Goal: Information Seeking & Learning: Understand process/instructions

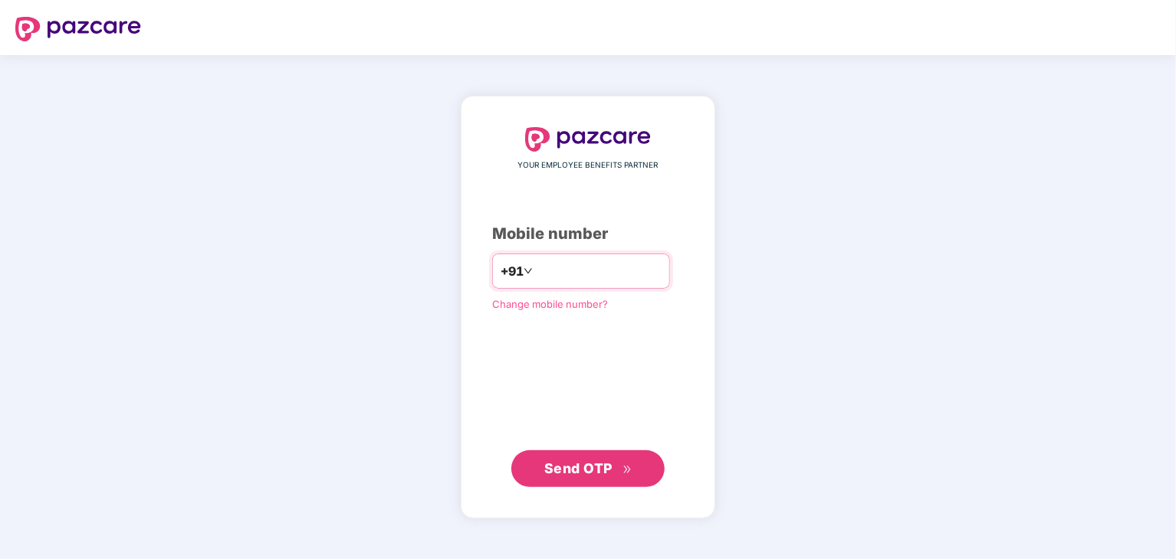
click at [536, 271] on input "number" at bounding box center [599, 271] width 126 height 25
type input "**********"
click at [627, 471] on icon "double-right" at bounding box center [627, 469] width 10 height 10
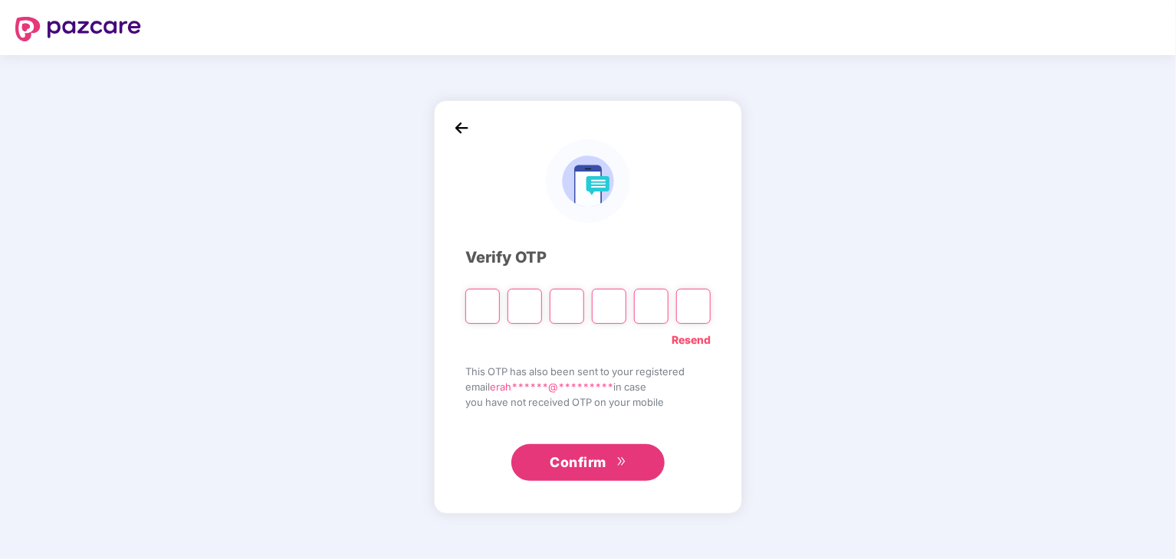
type input "*"
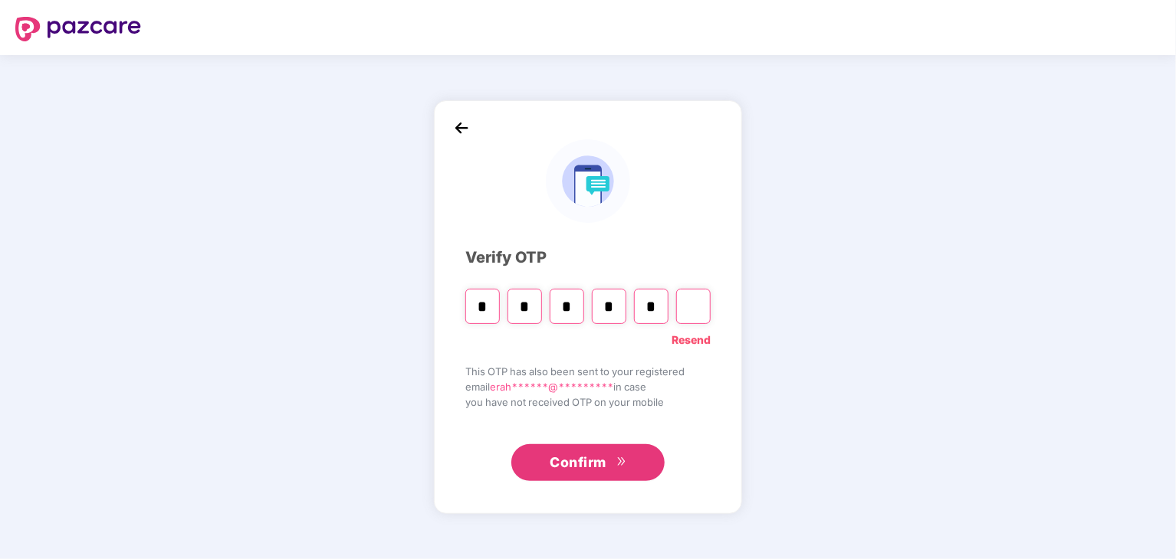
type input "*"
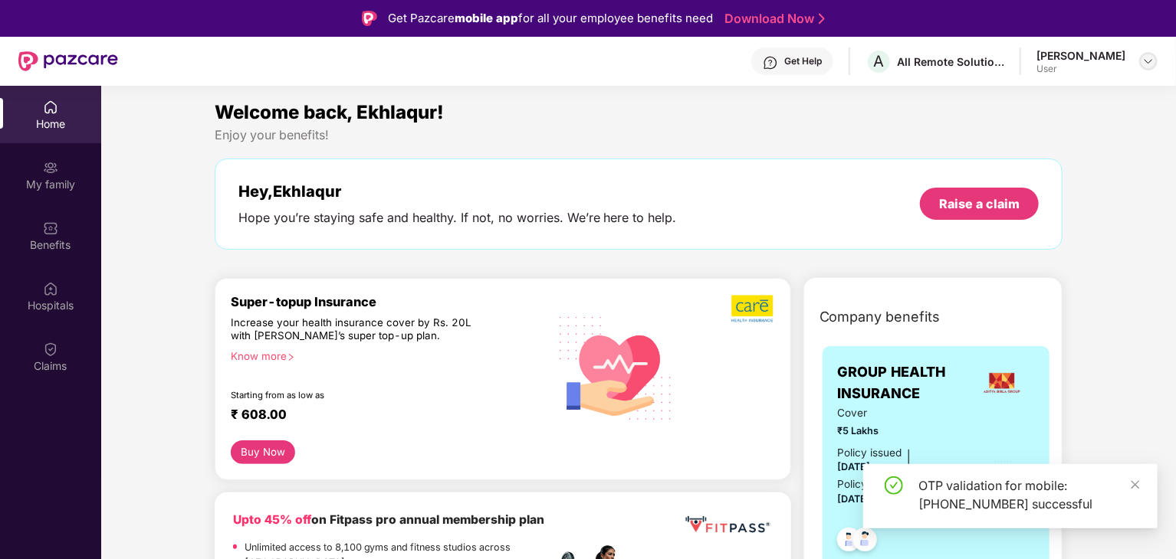
click at [1143, 61] on img at bounding box center [1148, 61] width 12 height 12
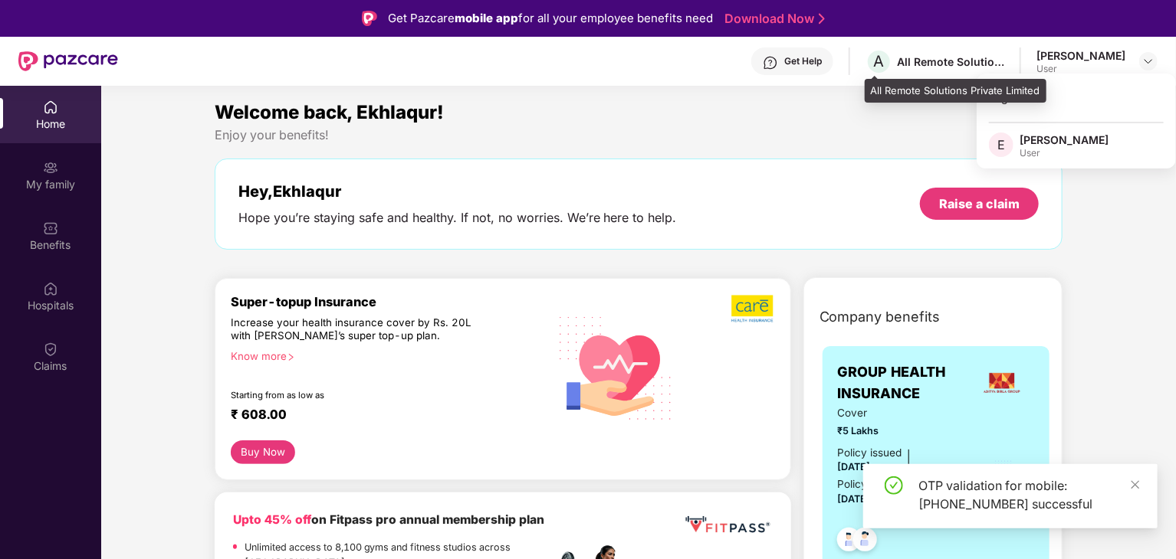
click at [946, 58] on div "All Remote Solutions Private Limited" at bounding box center [950, 61] width 107 height 15
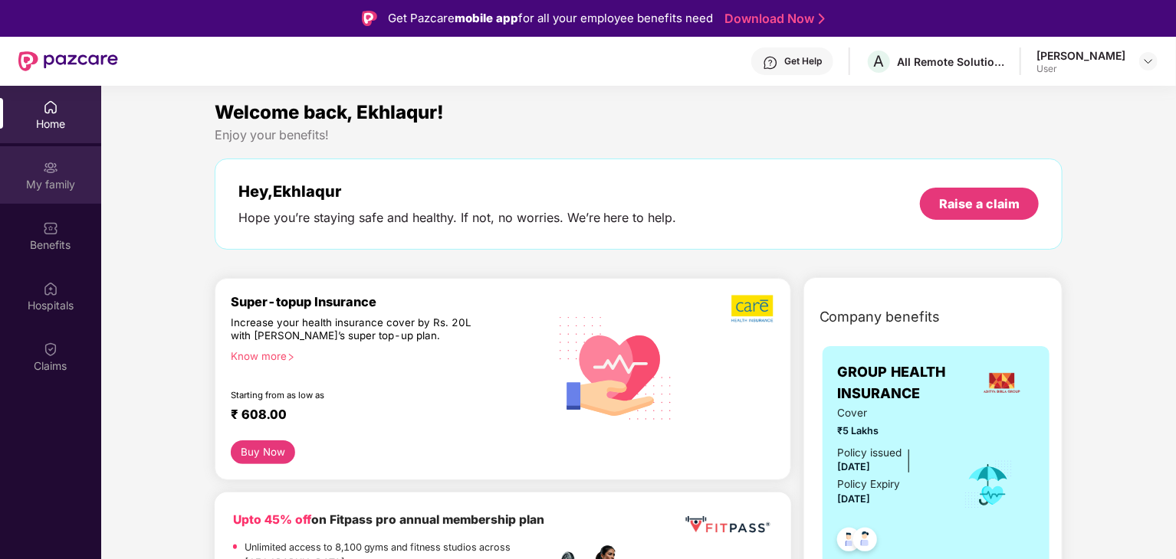
click at [69, 194] on div "My family" at bounding box center [50, 174] width 101 height 57
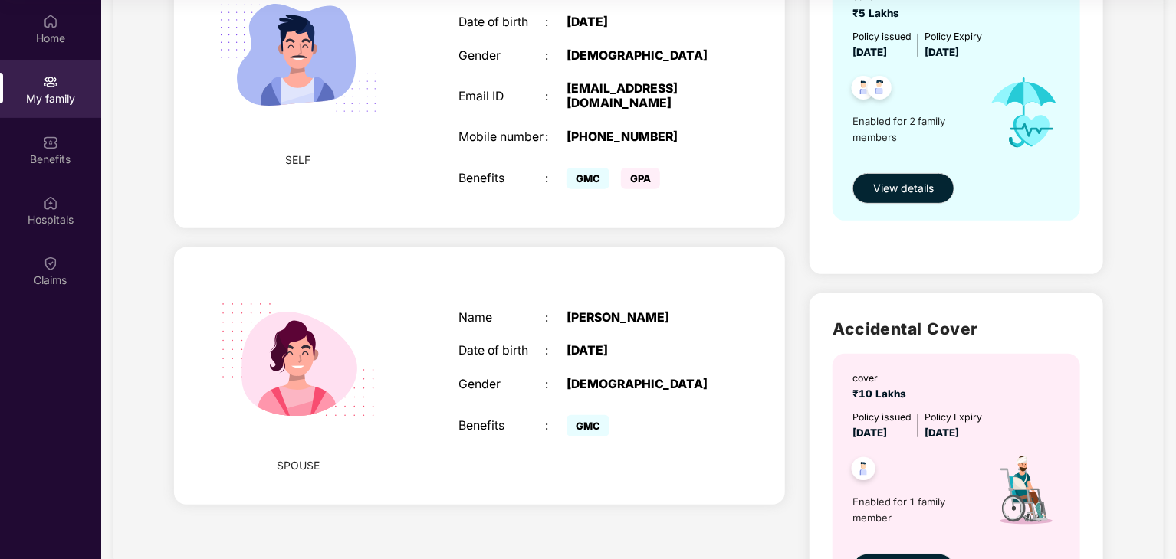
scroll to position [124, 0]
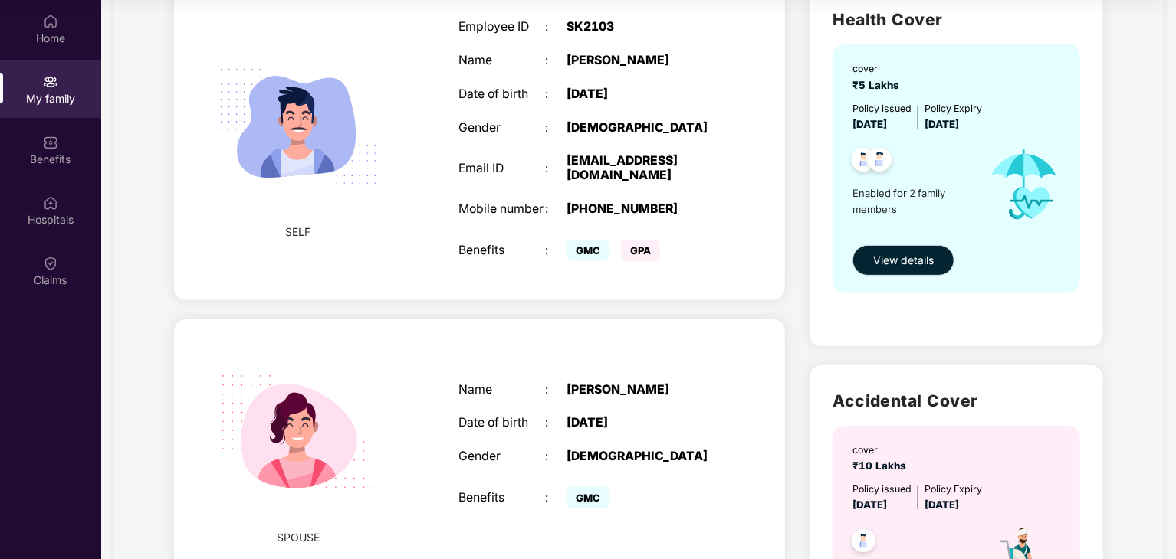
click at [894, 264] on span "View details" at bounding box center [903, 260] width 61 height 17
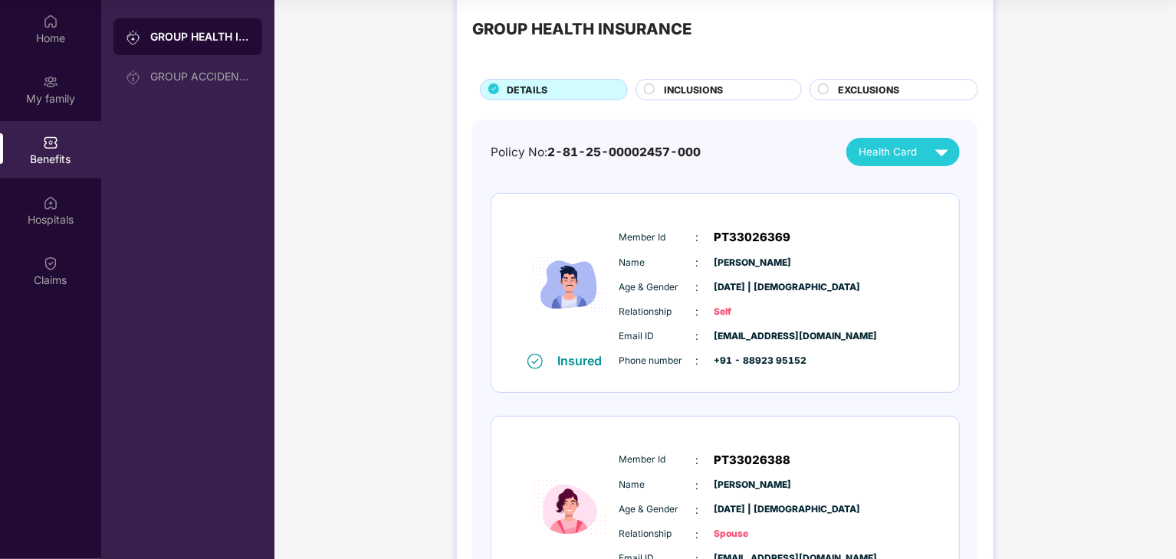
scroll to position [29, 0]
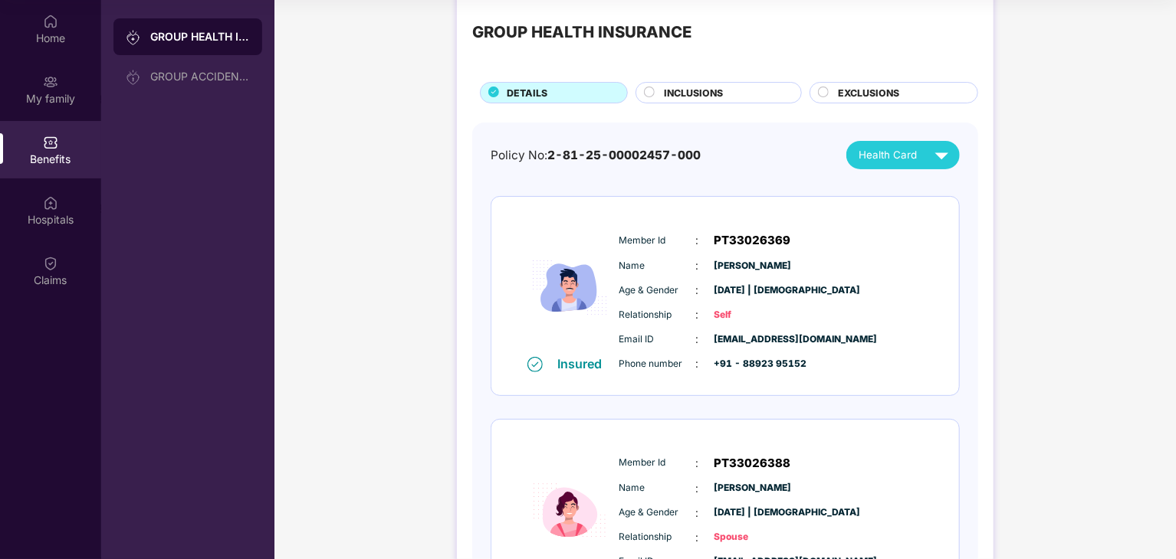
click at [645, 94] on circle at bounding box center [650, 92] width 10 height 10
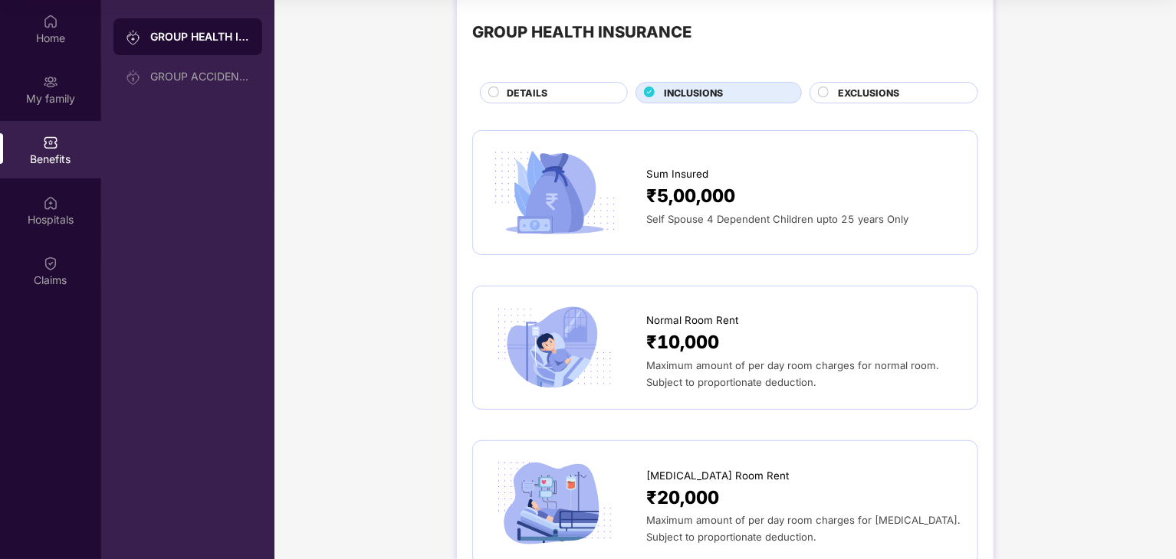
click at [517, 84] on div "DETAILS" at bounding box center [554, 92] width 148 height 21
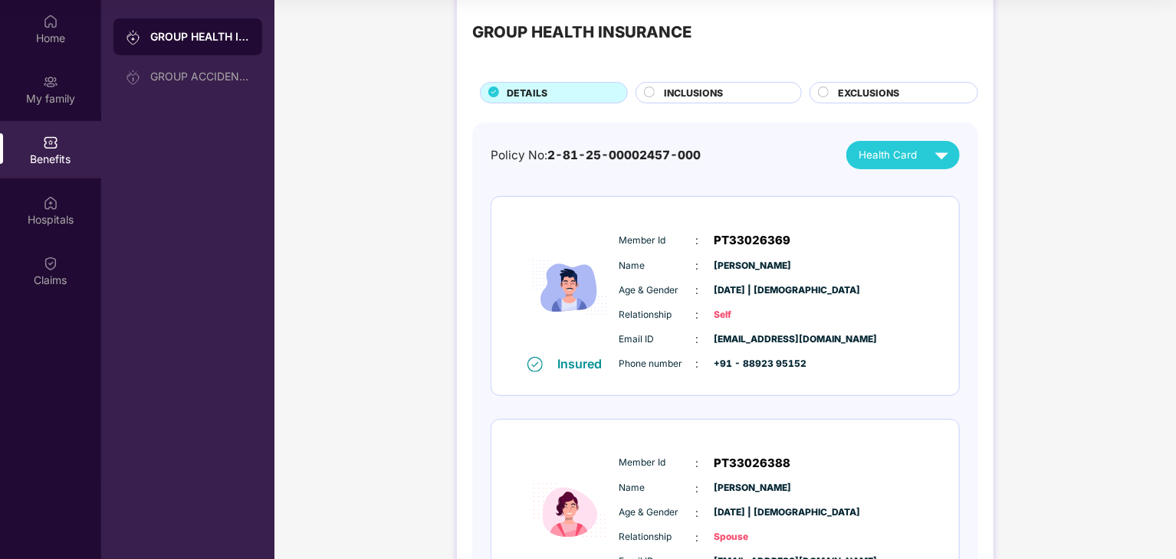
click at [740, 84] on div "INCLUSIONS" at bounding box center [718, 92] width 166 height 21
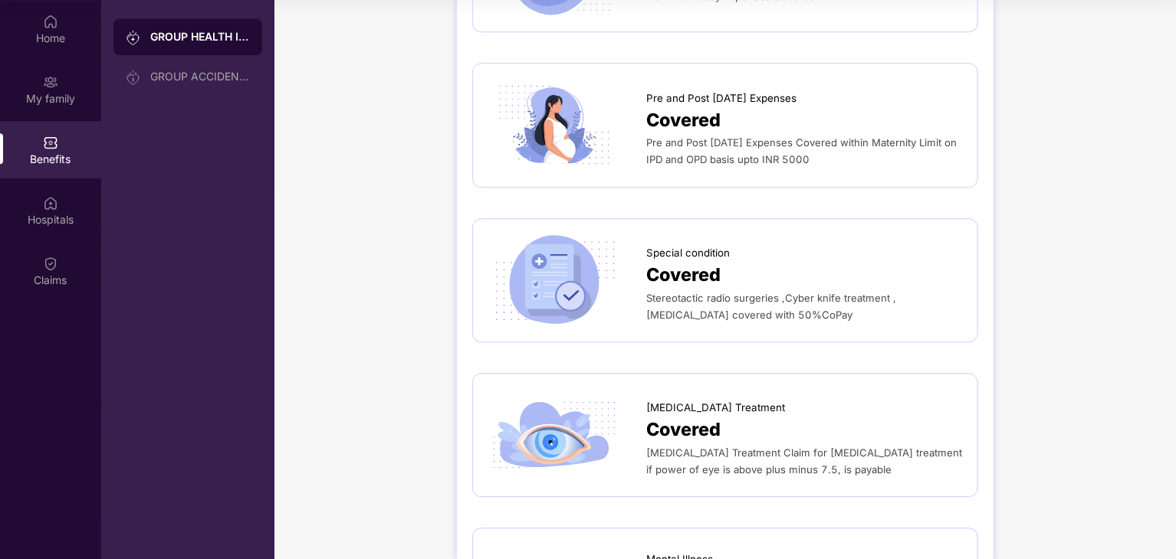
scroll to position [1985, 0]
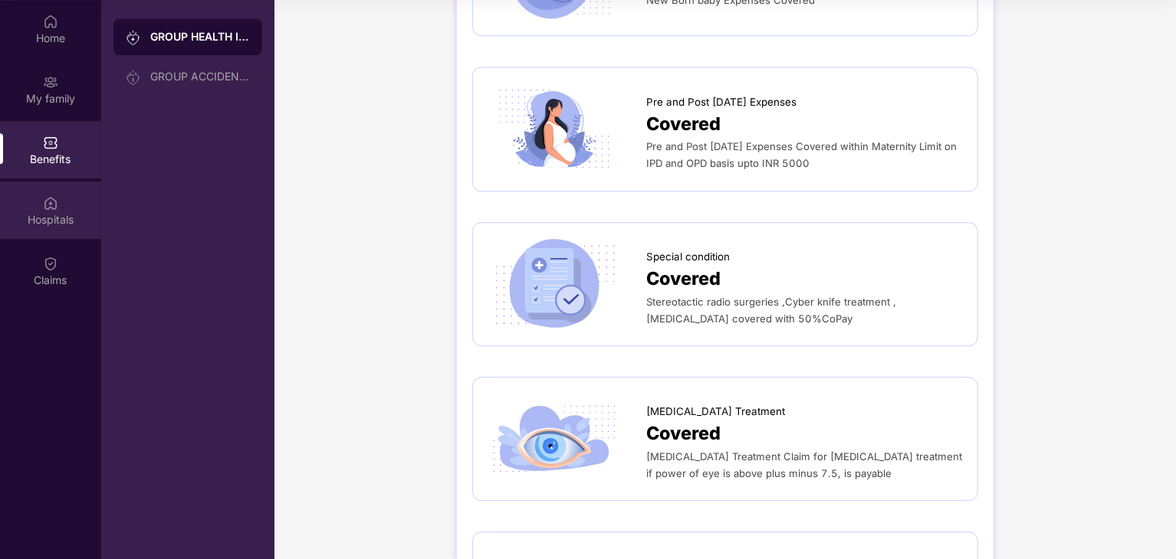
click at [69, 206] on div "Hospitals" at bounding box center [50, 210] width 101 height 57
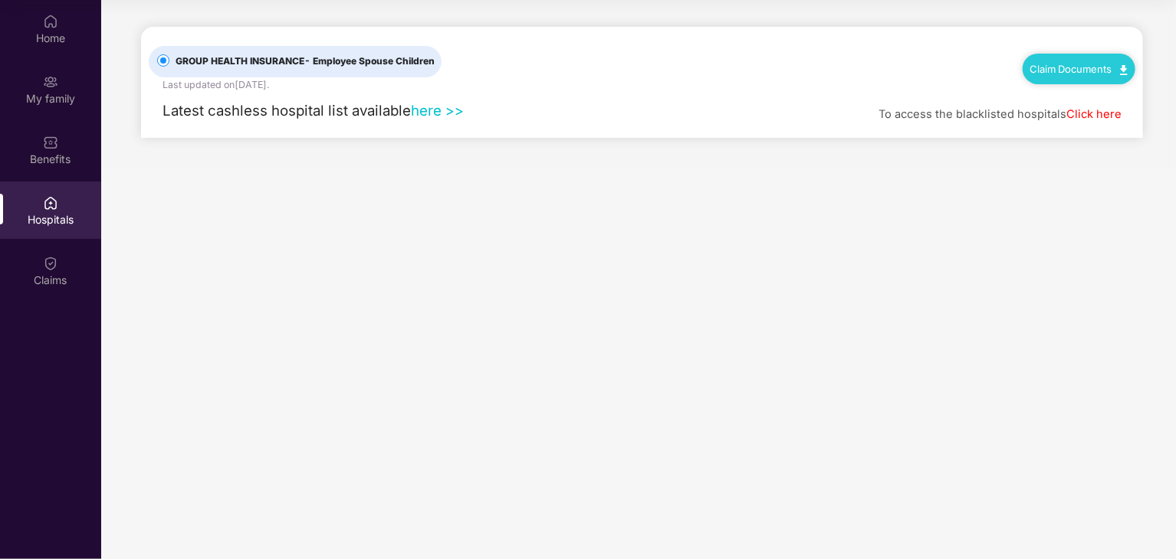
click at [422, 111] on link "here >>" at bounding box center [437, 110] width 53 height 17
click at [51, 273] on div "Claims" at bounding box center [50, 280] width 101 height 15
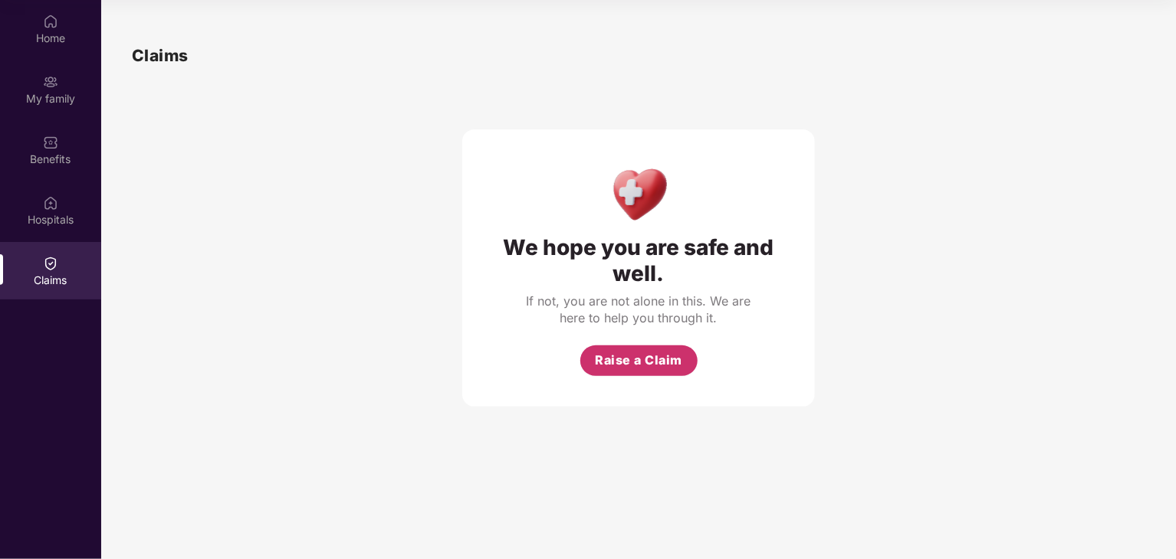
click at [611, 359] on span "Raise a Claim" at bounding box center [638, 360] width 87 height 19
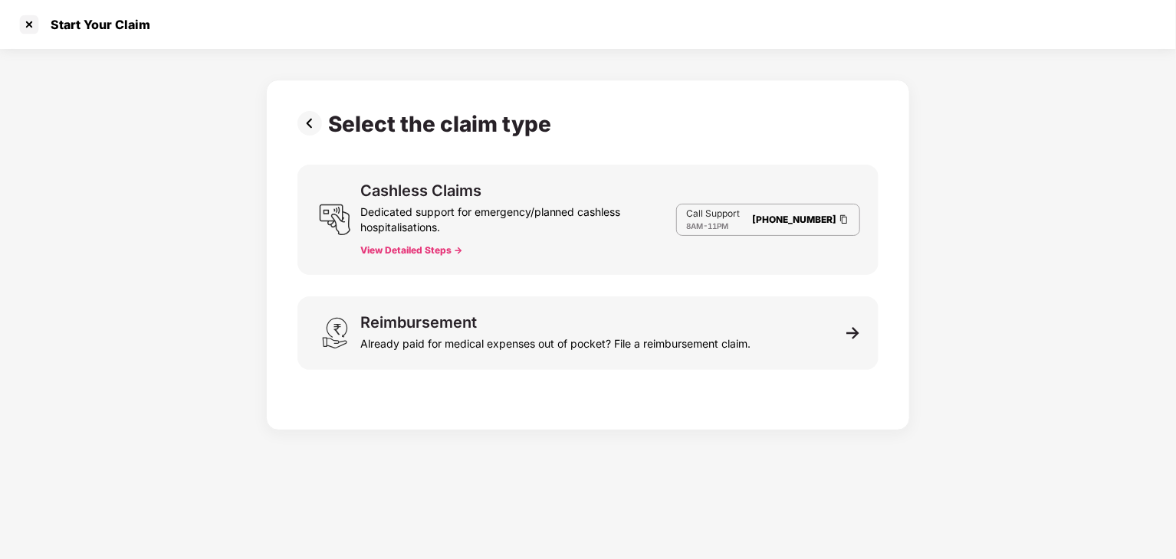
scroll to position [37, 0]
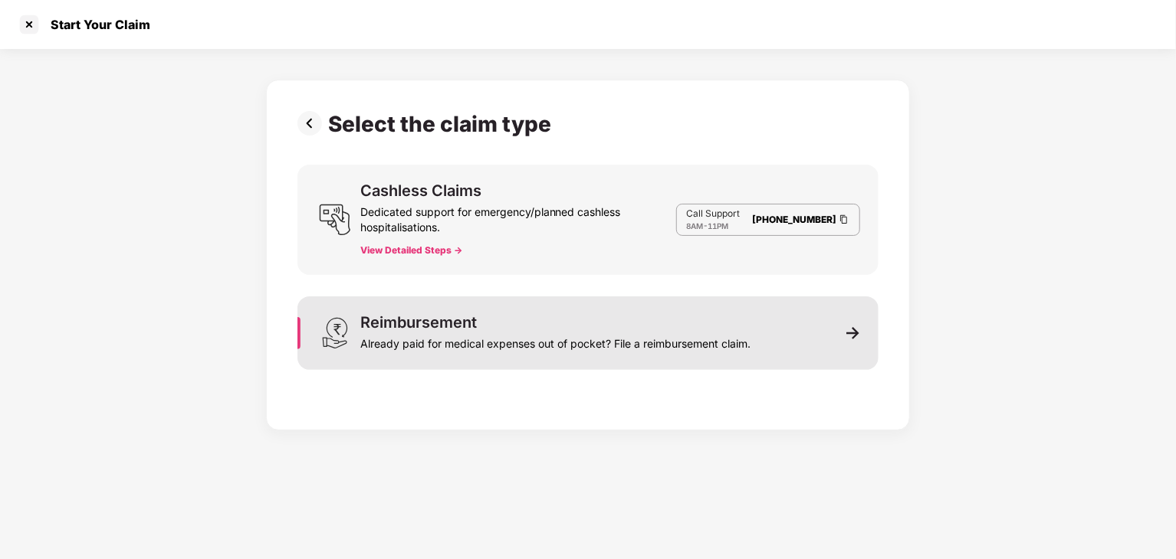
click at [640, 345] on div "Already paid for medical expenses out of pocket? File a reimbursement claim." at bounding box center [555, 340] width 390 height 21
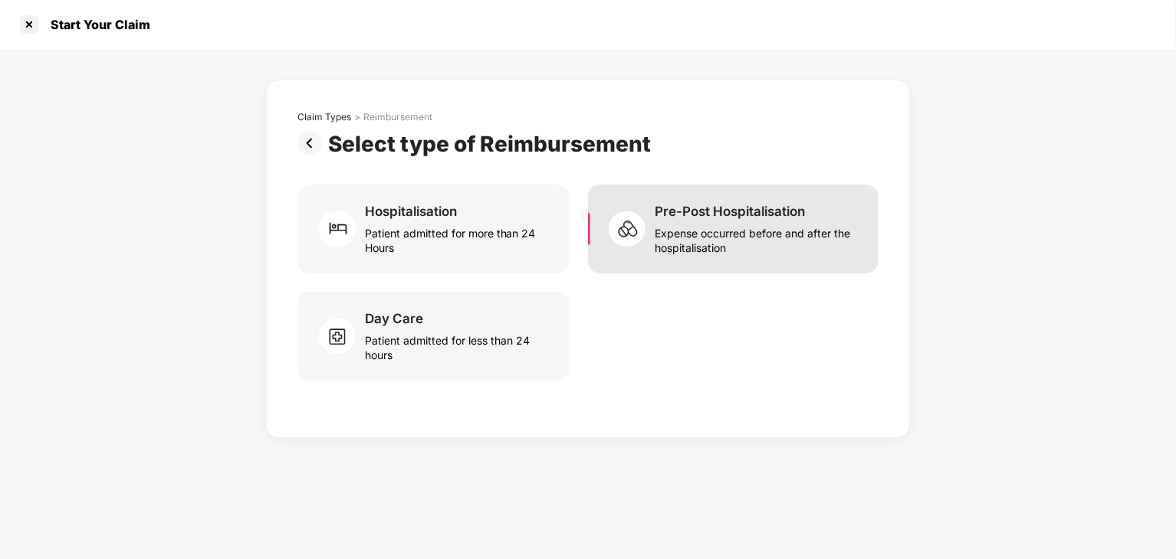
click at [791, 238] on div "Expense occurred before and after the hospitalisation" at bounding box center [757, 237] width 205 height 35
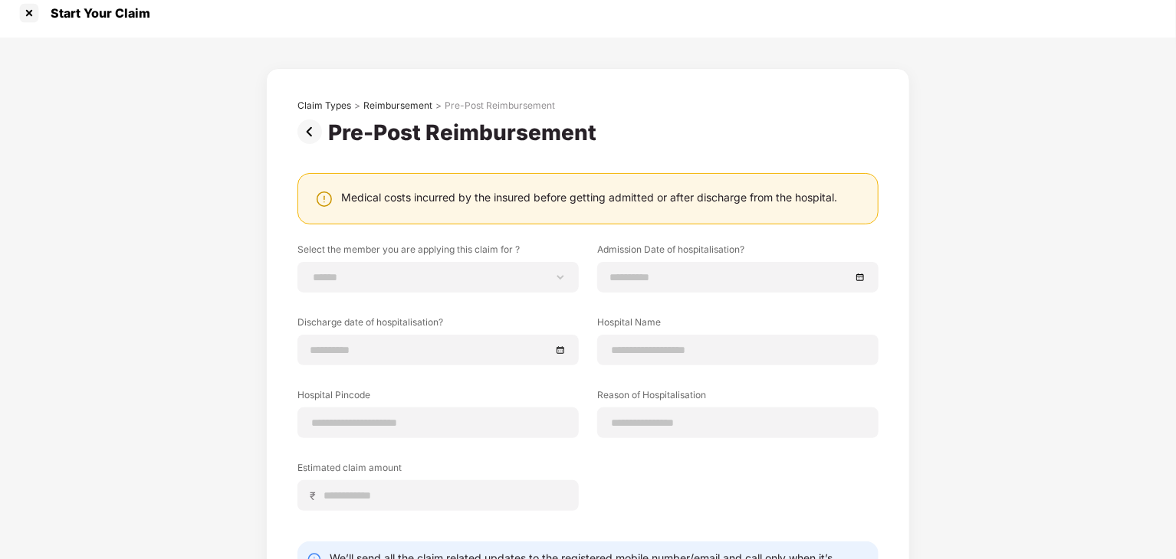
scroll to position [0, 0]
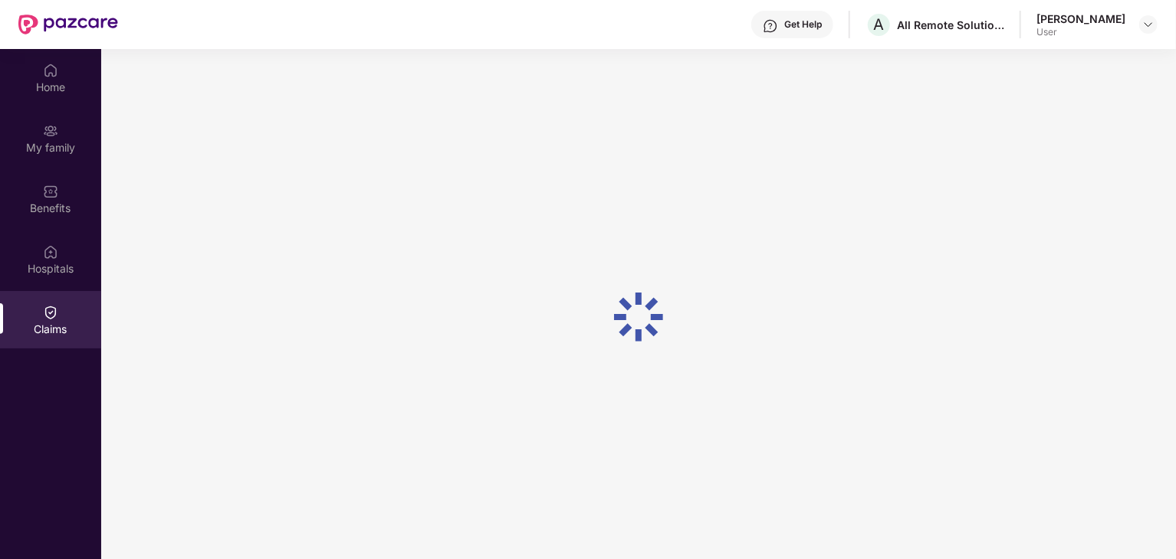
scroll to position [86, 0]
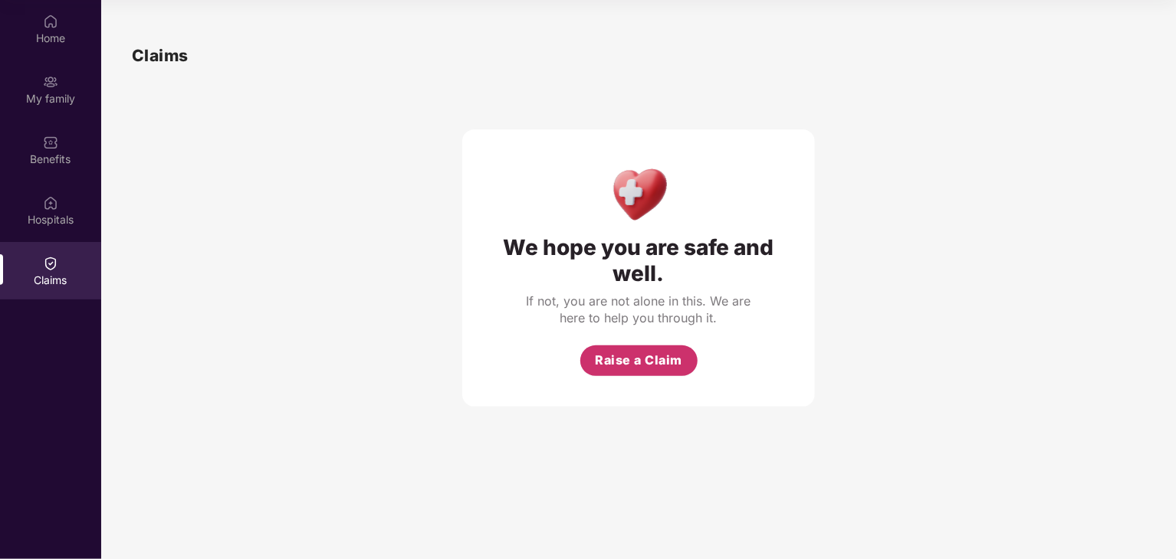
click at [638, 370] on span "Raise a Claim" at bounding box center [638, 360] width 87 height 19
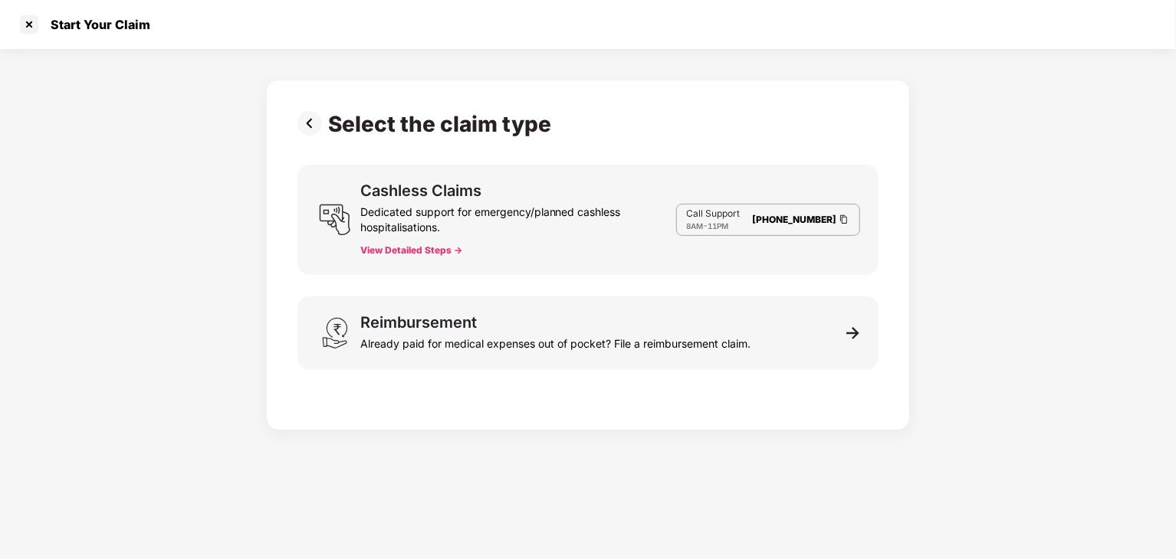
scroll to position [37, 0]
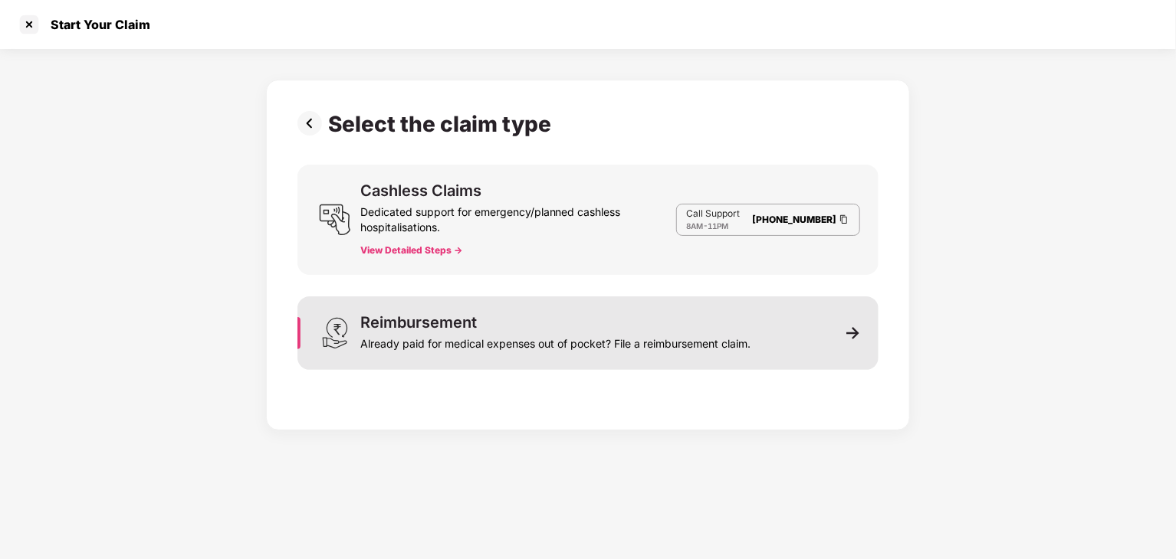
click at [666, 326] on div "Reimbursement Already paid for medical expenses out of pocket? File a reimburse…" at bounding box center [555, 333] width 390 height 37
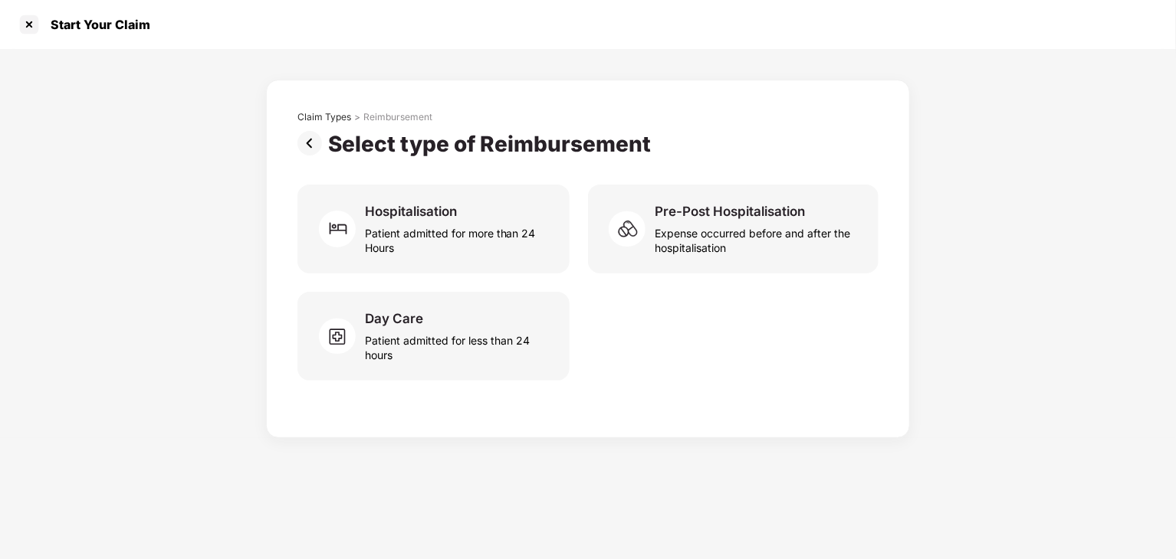
click at [307, 143] on img at bounding box center [312, 143] width 31 height 25
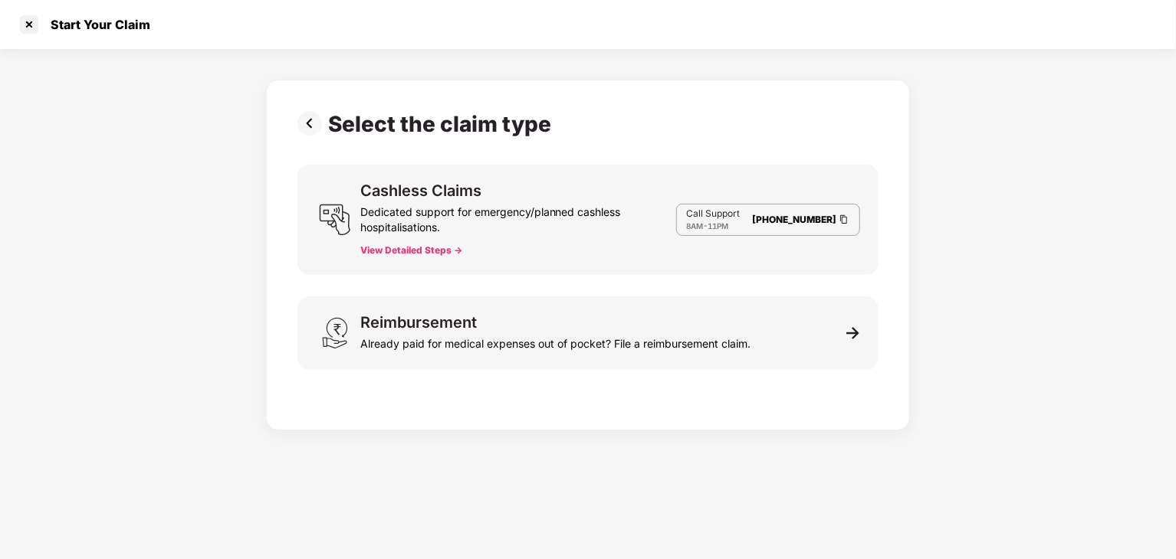
click at [460, 183] on div "Cashless Claims" at bounding box center [420, 190] width 121 height 15
click at [428, 253] on button "View Detailed Steps ->" at bounding box center [411, 250] width 102 height 12
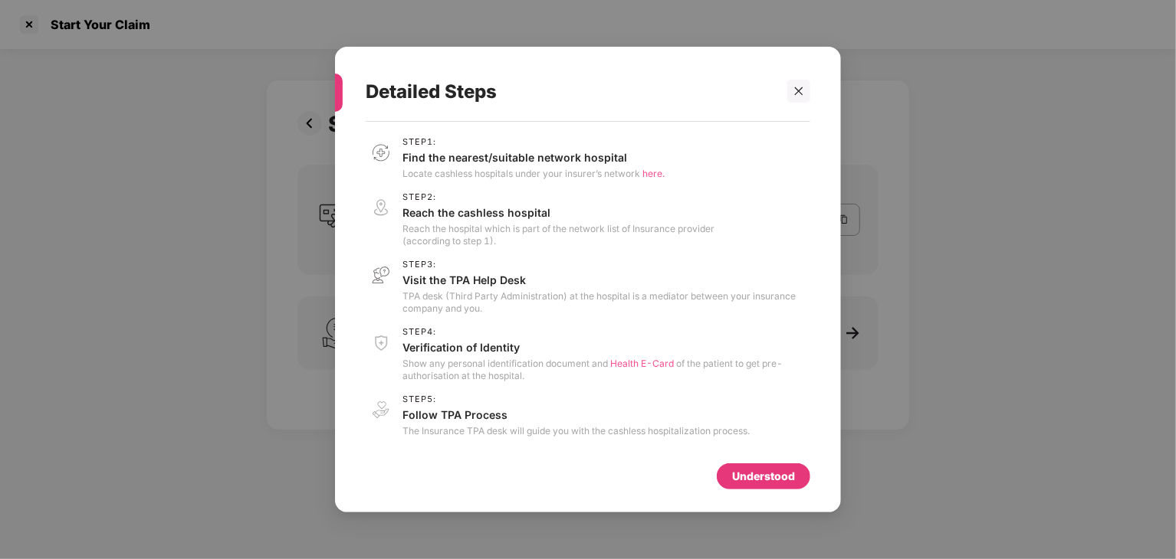
click at [762, 473] on div "Understood" at bounding box center [763, 476] width 63 height 17
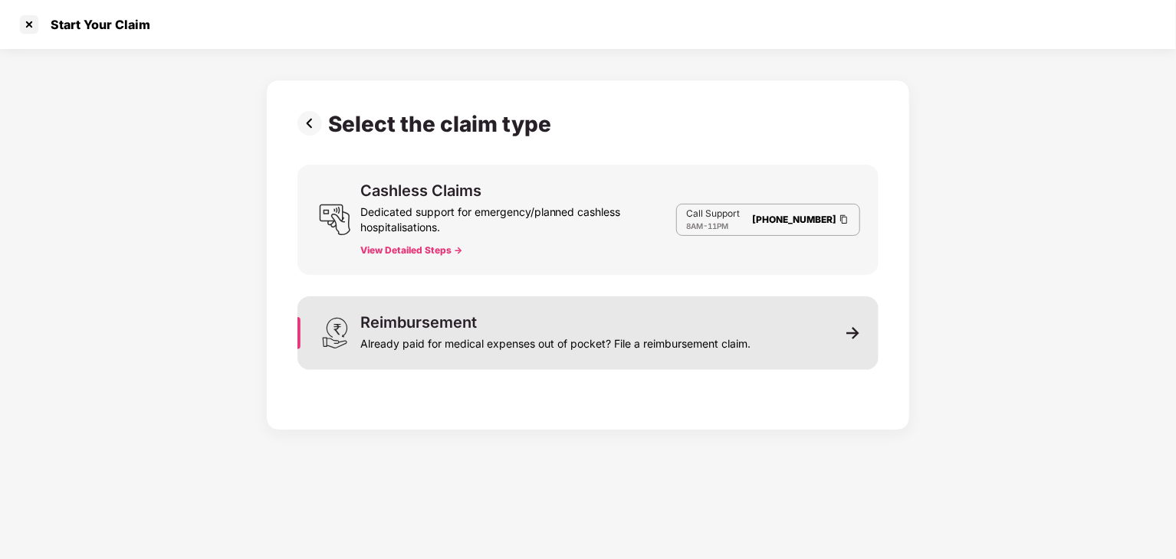
click at [648, 336] on div "Already paid for medical expenses out of pocket? File a reimbursement claim." at bounding box center [555, 340] width 390 height 21
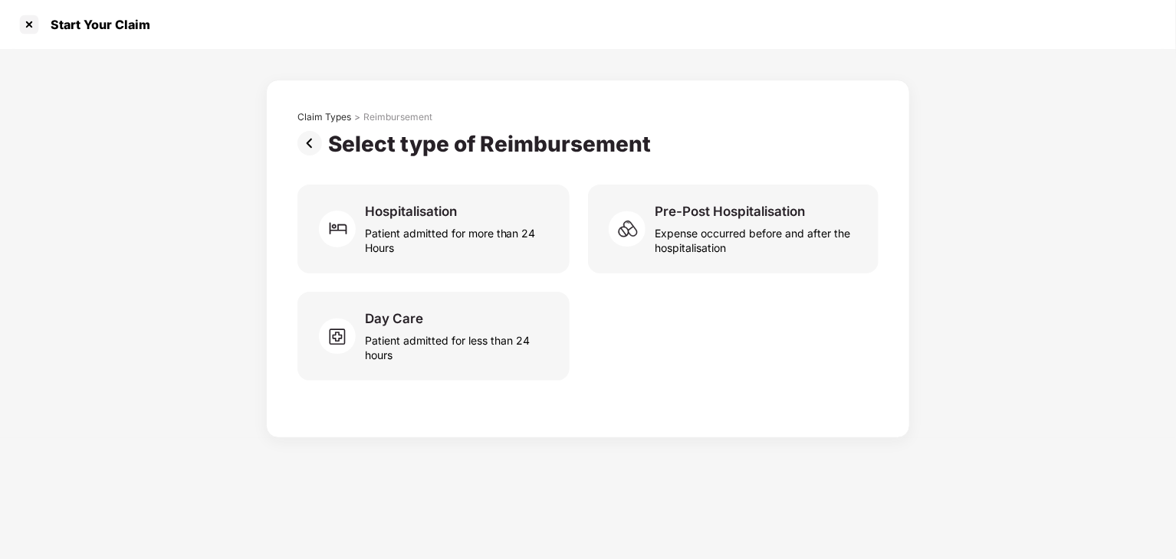
click at [307, 146] on img at bounding box center [312, 143] width 31 height 25
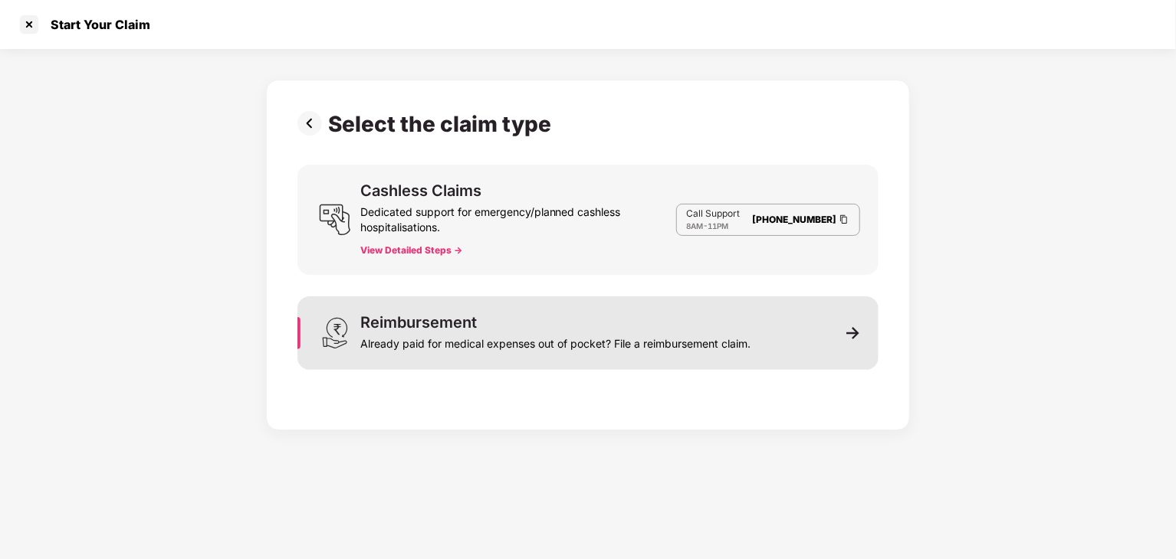
click at [769, 340] on div "Reimbursement Already paid for medical expenses out of pocket? File a reimburse…" at bounding box center [587, 334] width 581 height 74
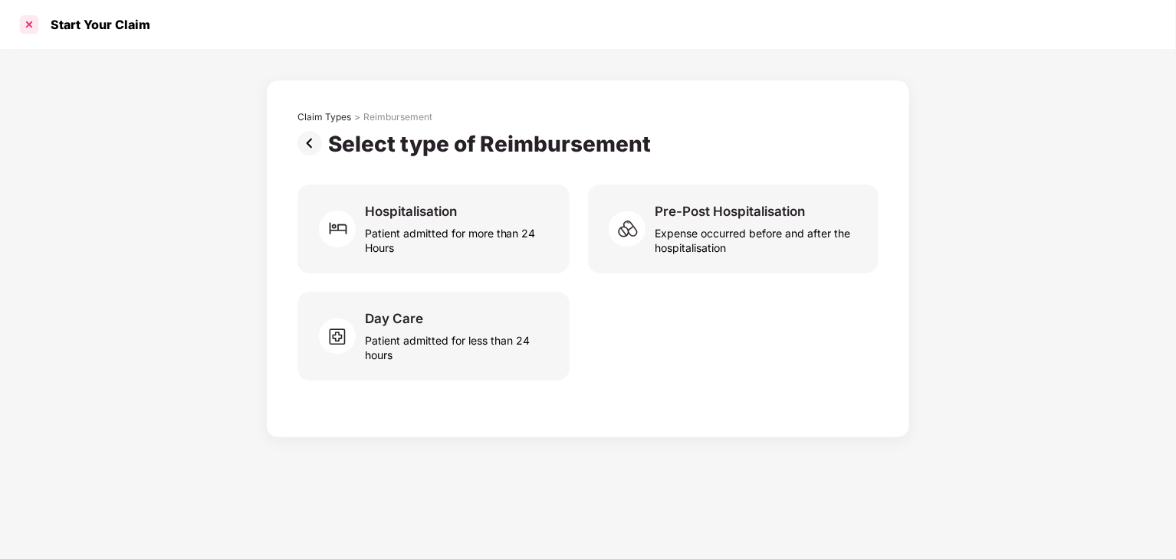
click at [26, 28] on div at bounding box center [29, 24] width 25 height 25
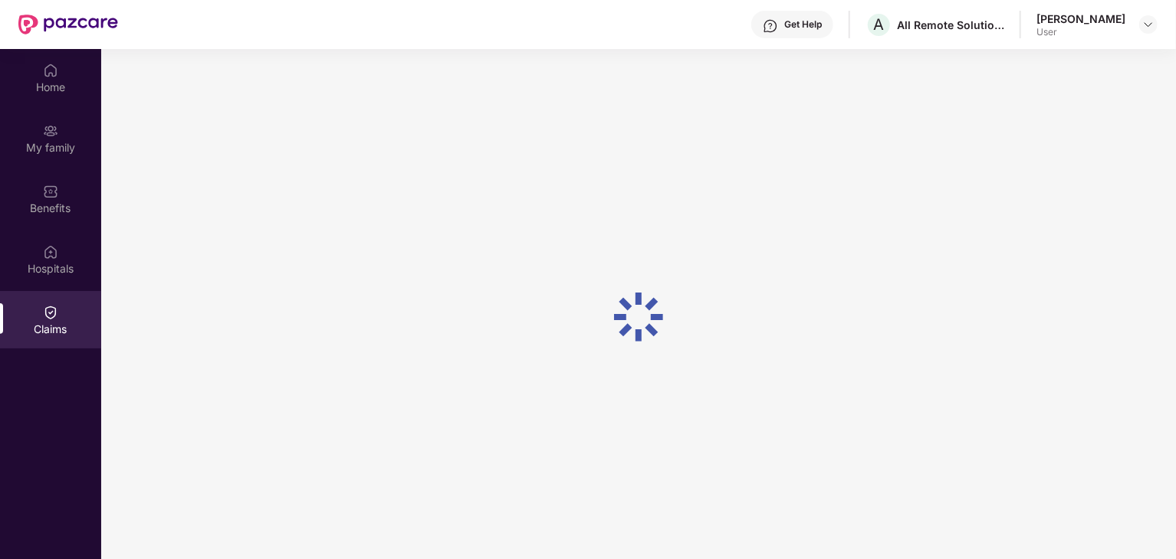
scroll to position [86, 0]
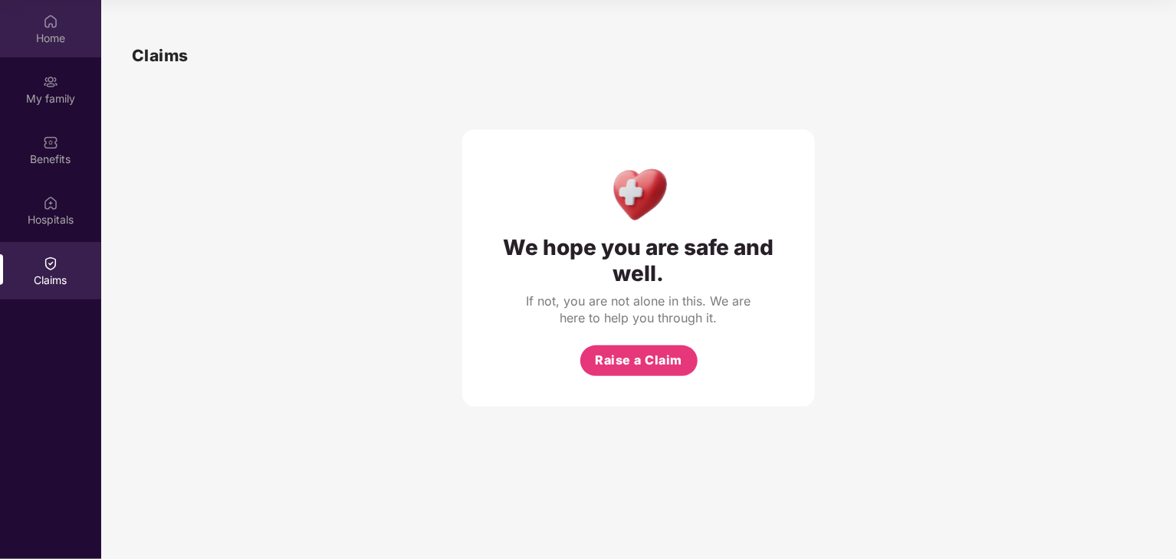
click at [46, 55] on div "Home" at bounding box center [50, 28] width 101 height 57
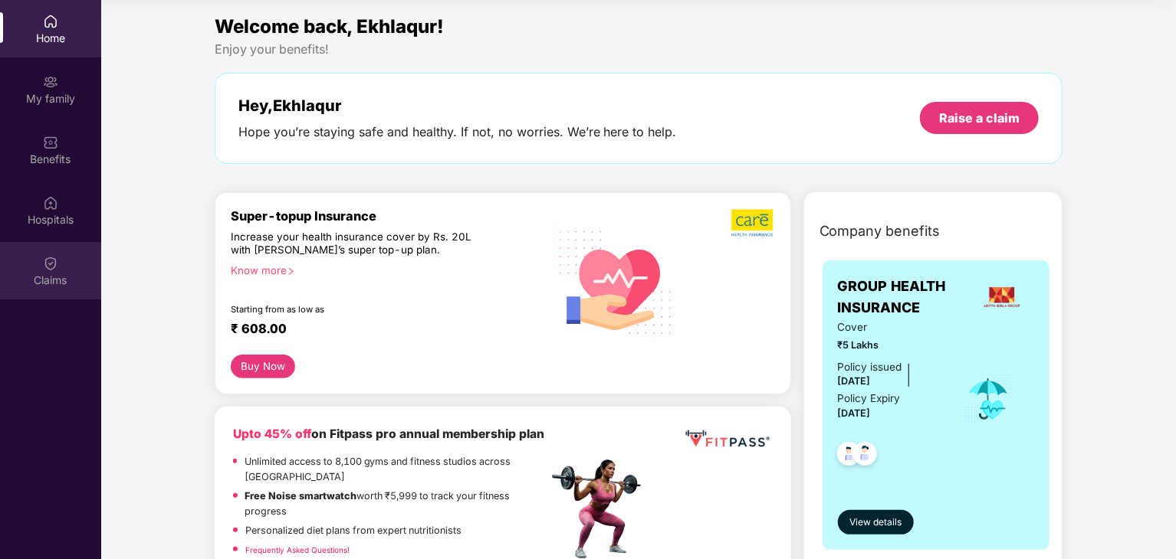
click at [56, 264] on img at bounding box center [50, 263] width 15 height 15
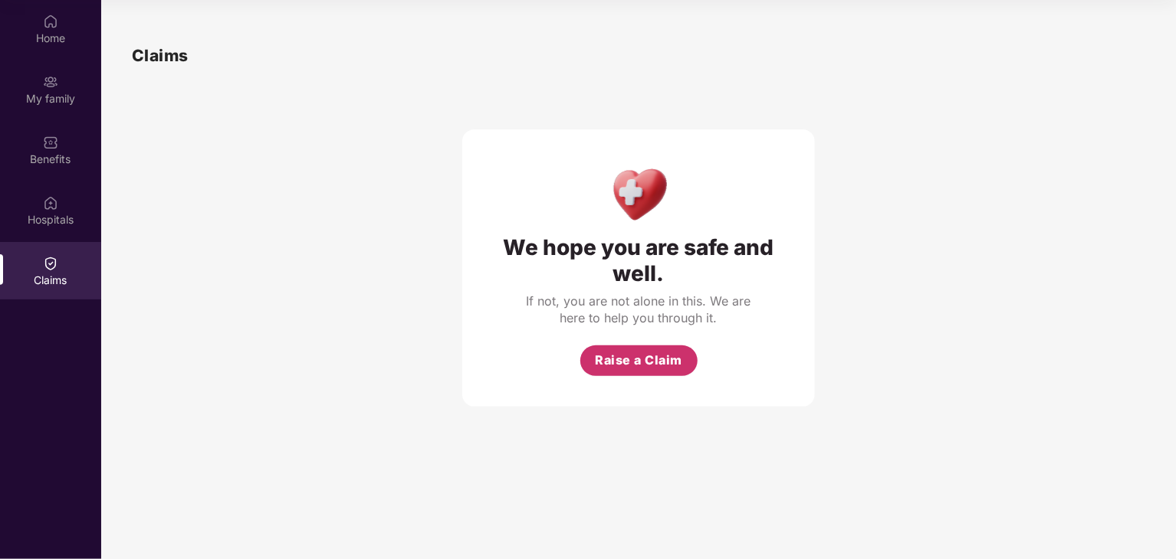
click at [615, 372] on button "Raise a Claim" at bounding box center [638, 361] width 117 height 31
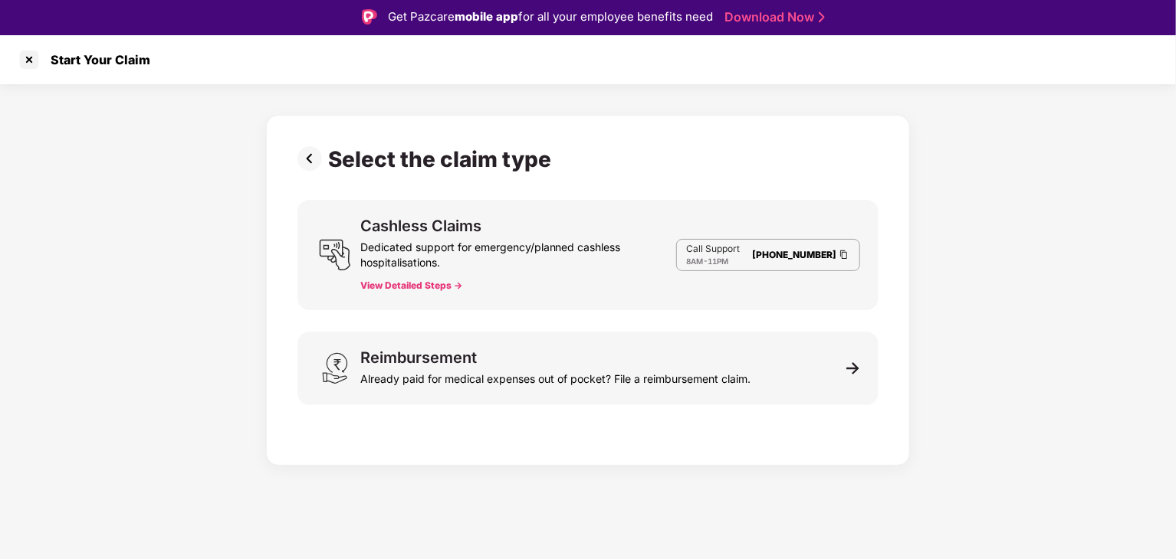
scroll to position [0, 0]
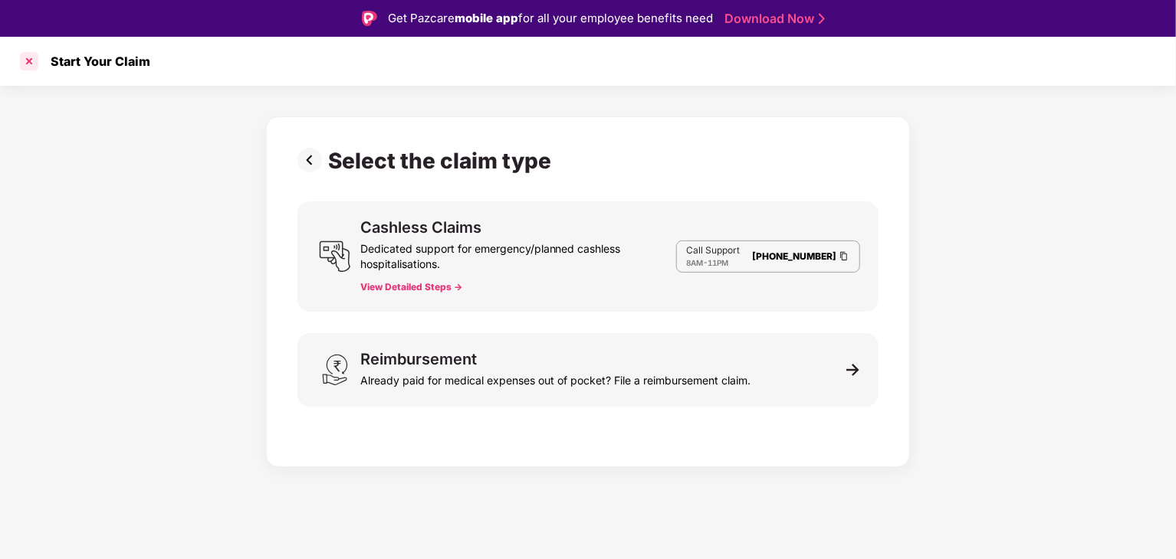
click at [24, 62] on div at bounding box center [29, 61] width 25 height 25
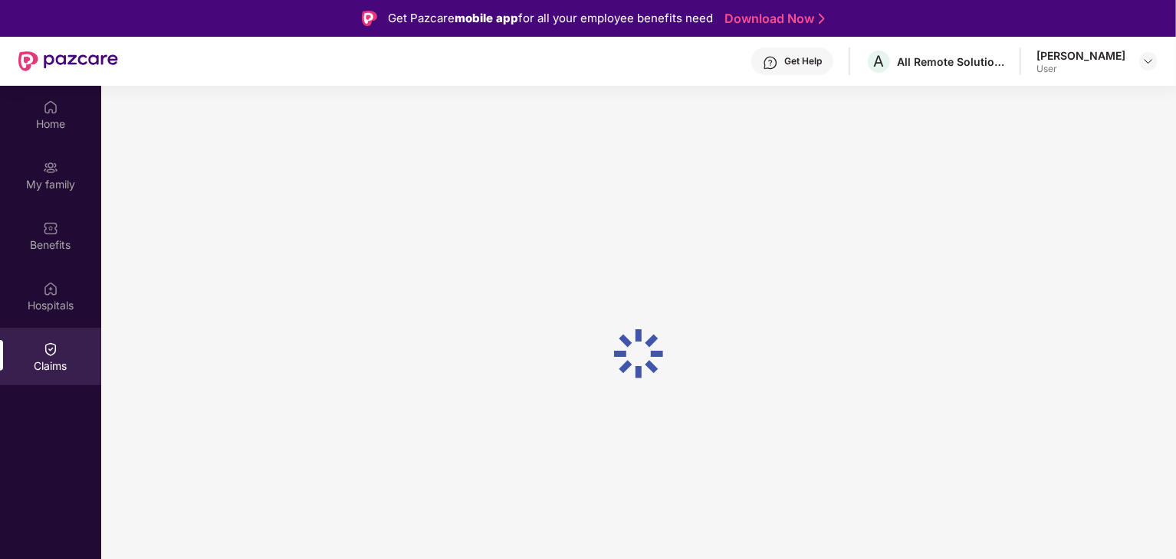
scroll to position [86, 0]
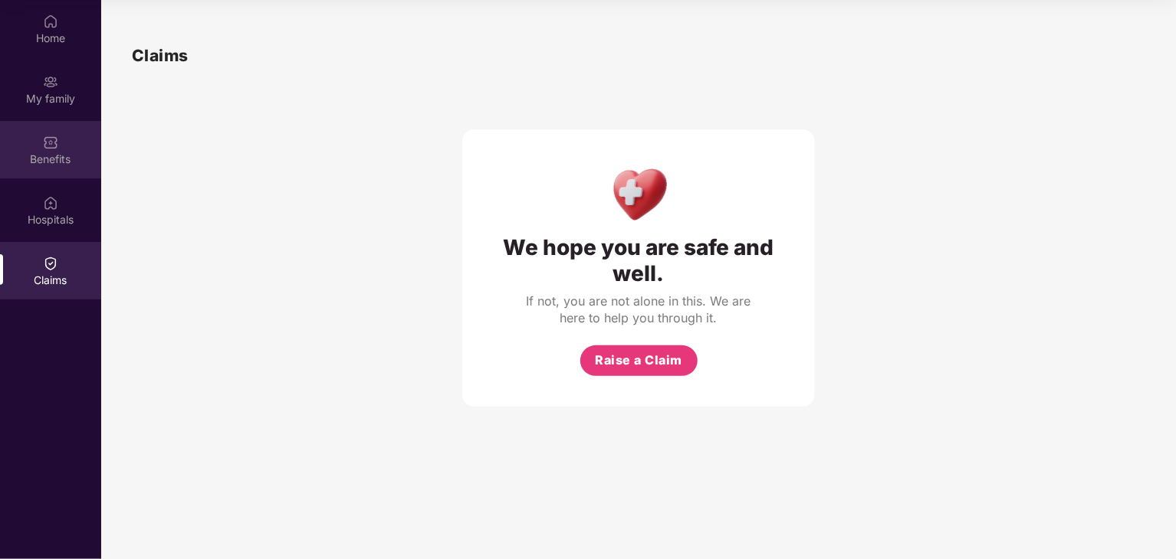
click at [45, 146] on img at bounding box center [50, 142] width 15 height 15
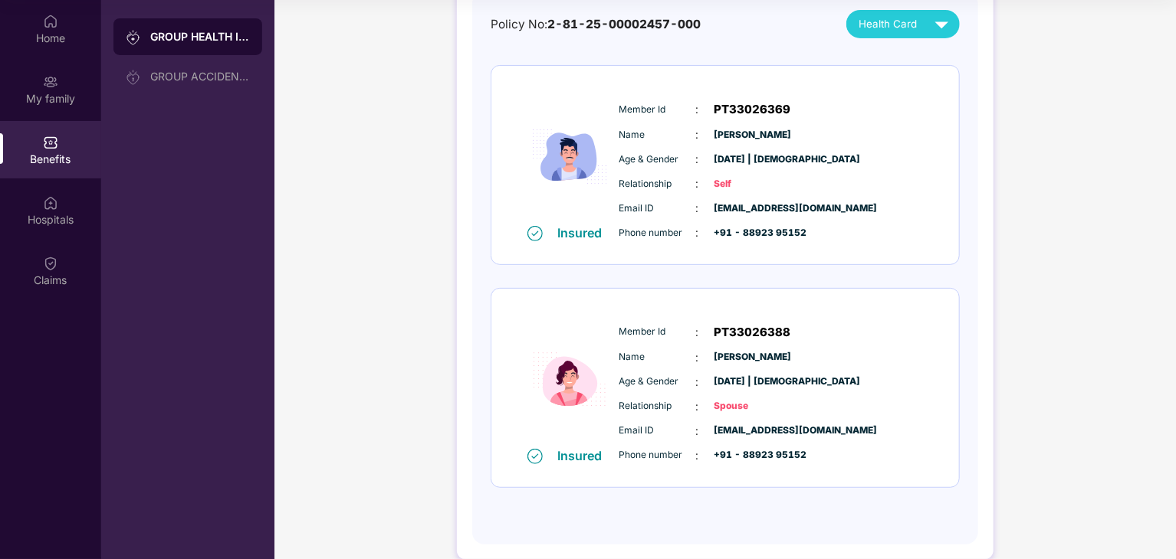
scroll to position [182, 0]
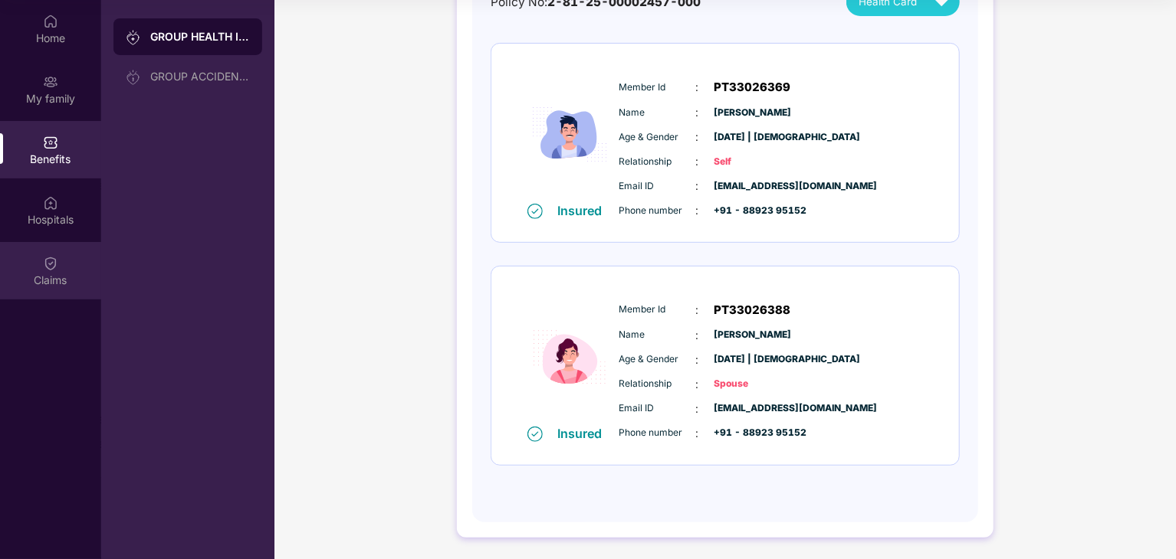
click at [52, 267] on img at bounding box center [50, 263] width 15 height 15
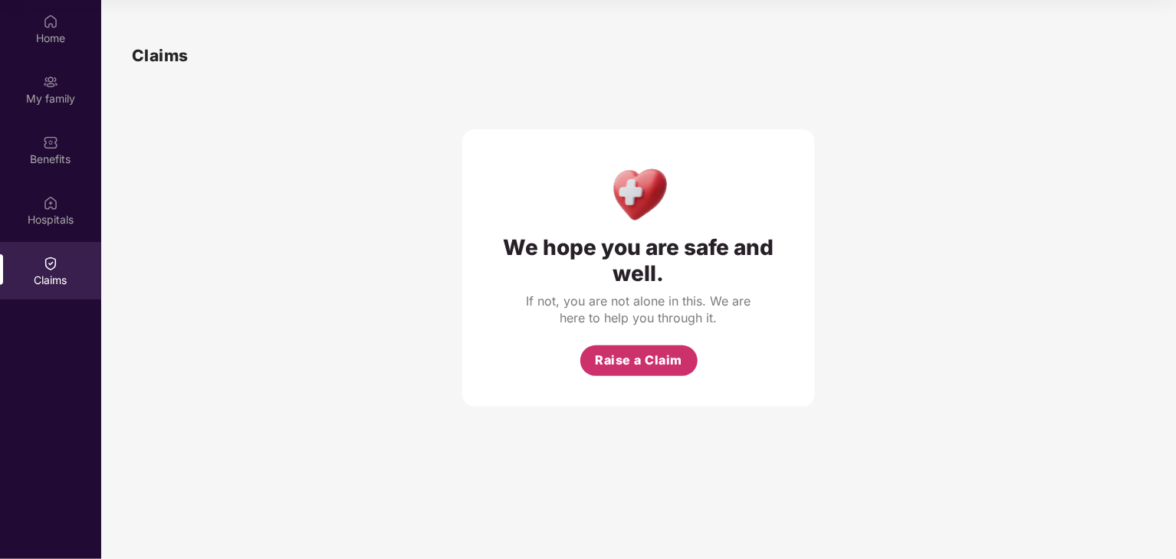
click at [644, 359] on span "Raise a Claim" at bounding box center [638, 360] width 87 height 19
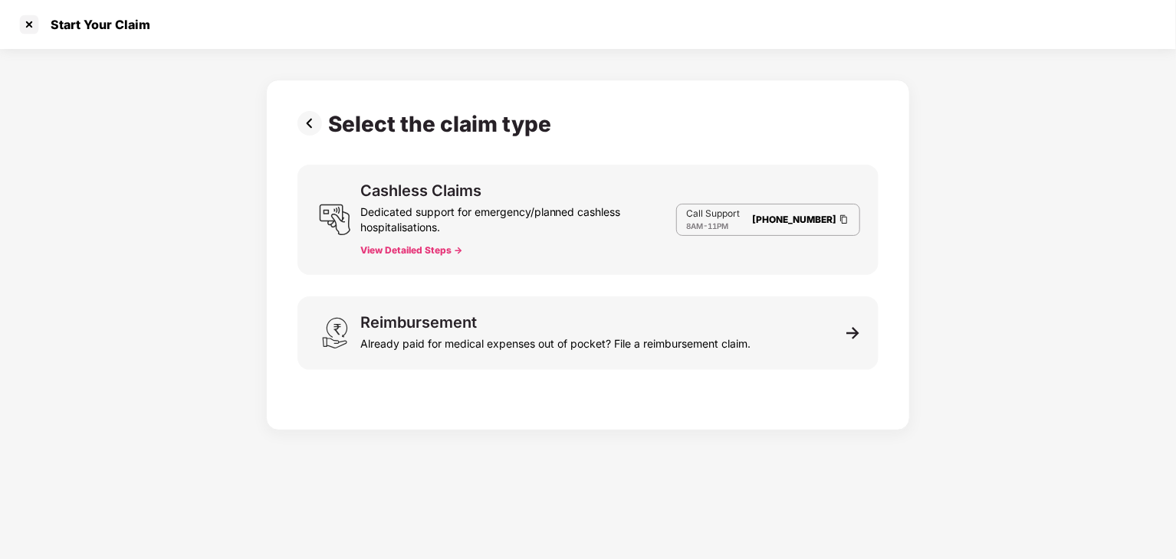
scroll to position [37, 0]
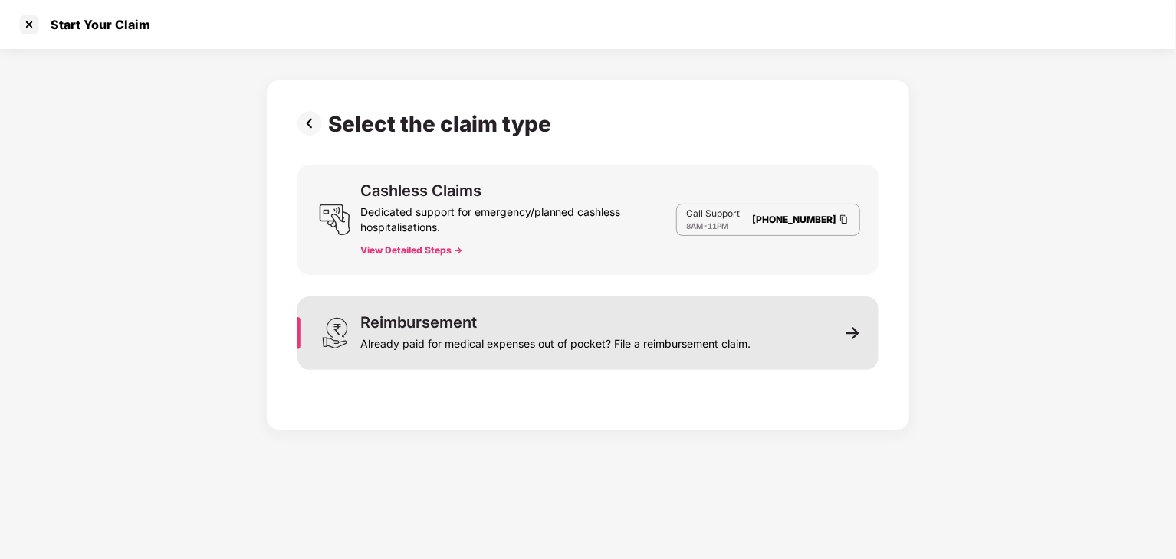
click at [858, 329] on img at bounding box center [853, 333] width 14 height 14
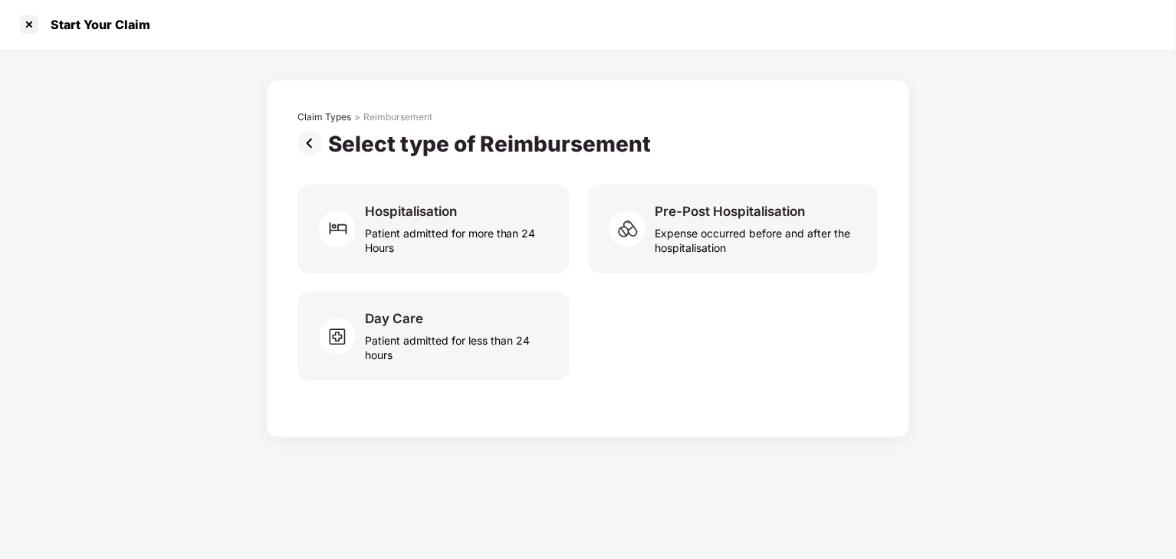
click at [303, 145] on img at bounding box center [312, 143] width 31 height 25
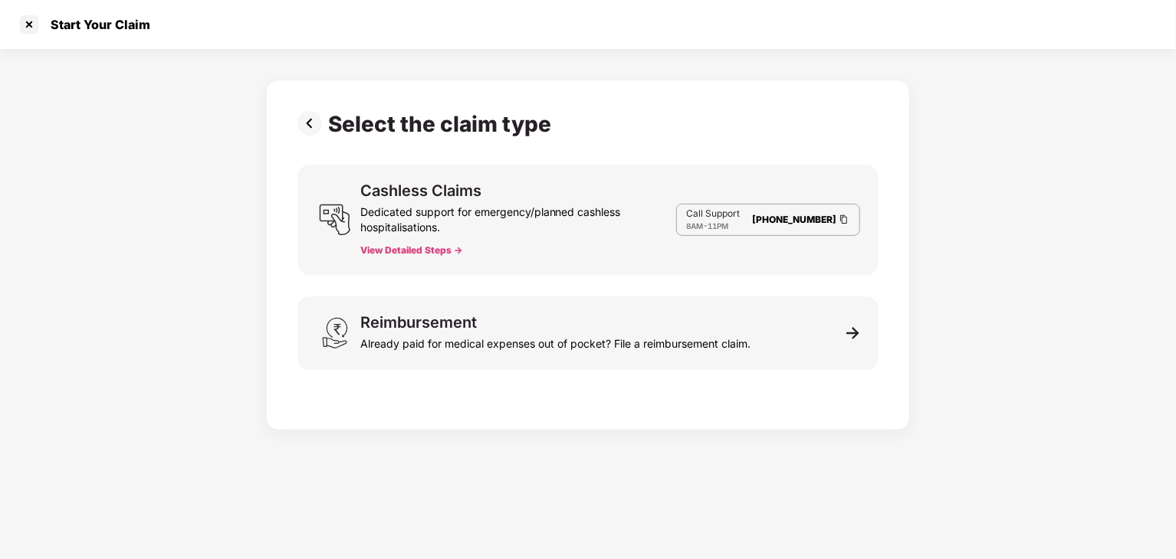
click at [316, 124] on img at bounding box center [312, 123] width 31 height 25
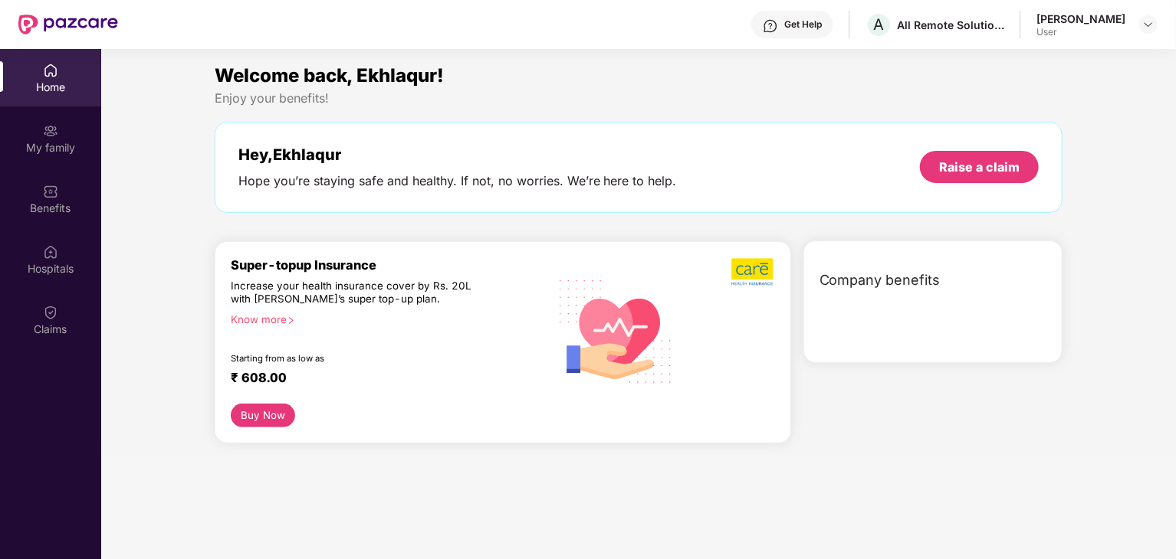
scroll to position [86, 0]
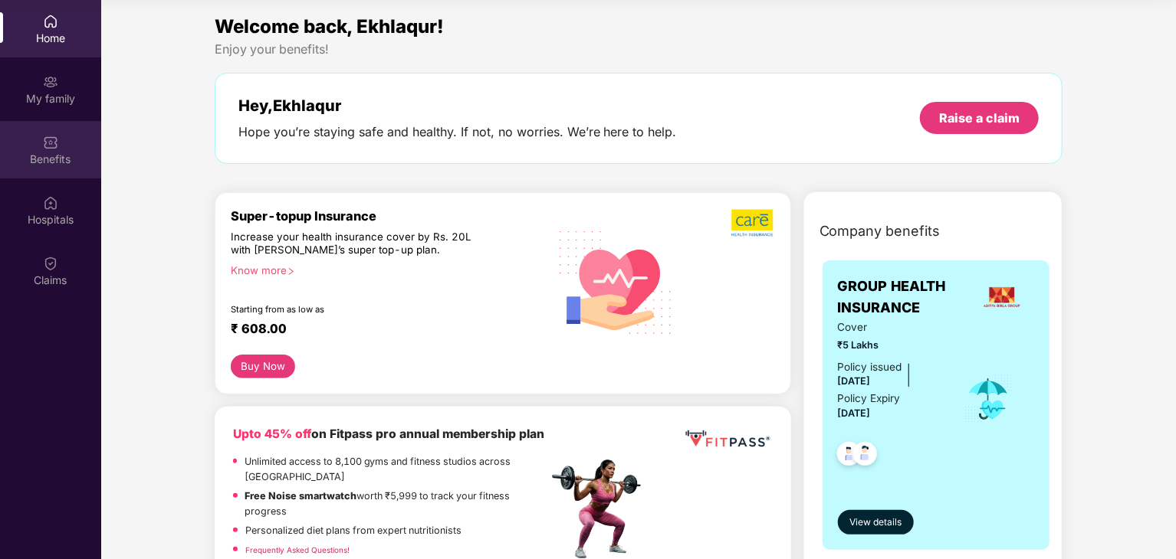
click at [52, 149] on img at bounding box center [50, 142] width 15 height 15
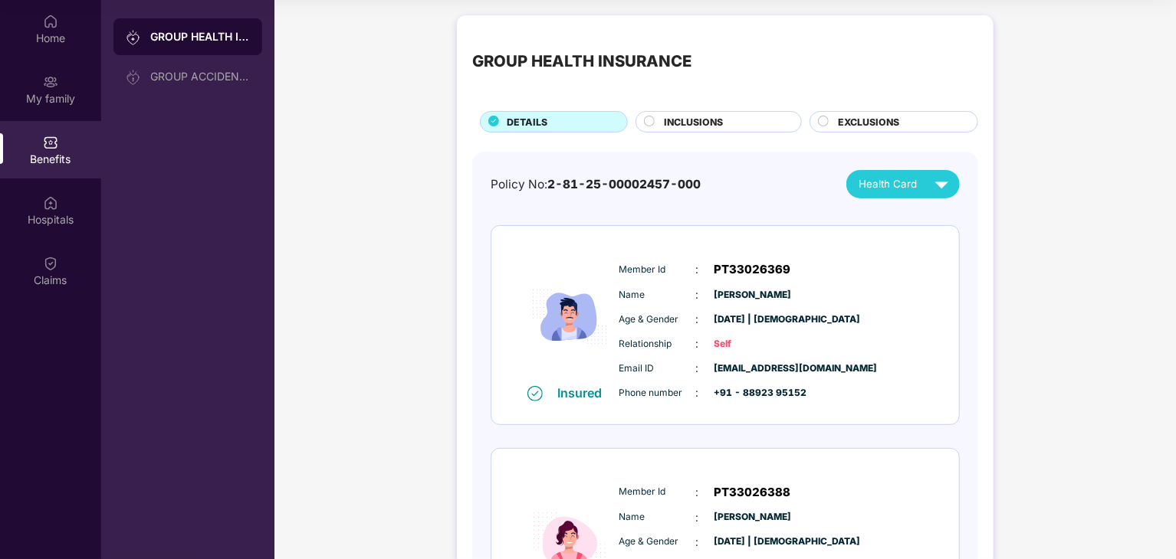
click at [740, 130] on div "INCLUSIONS" at bounding box center [724, 123] width 137 height 17
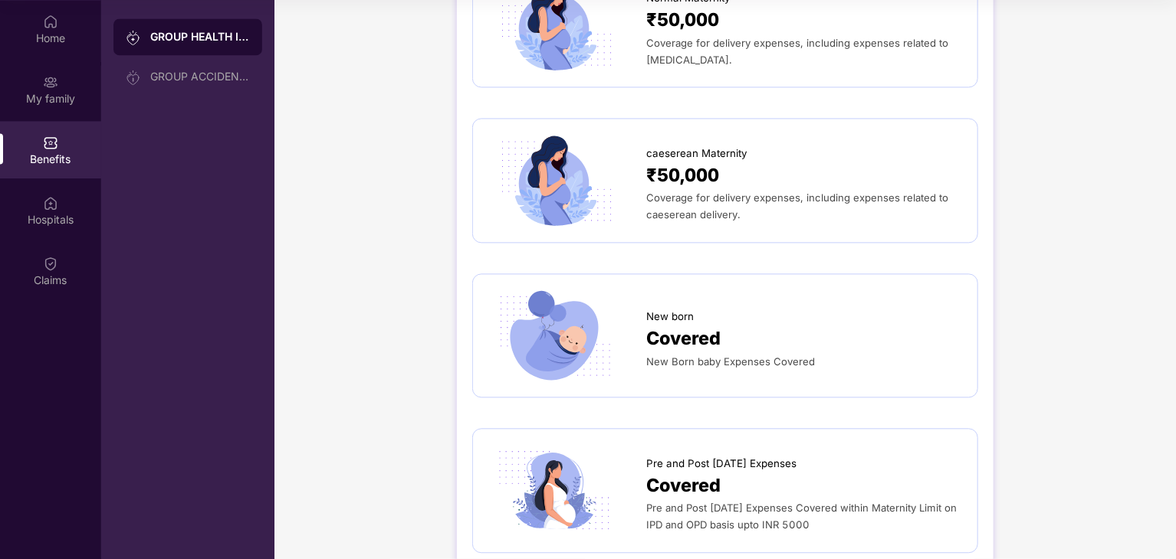
scroll to position [1686, 0]
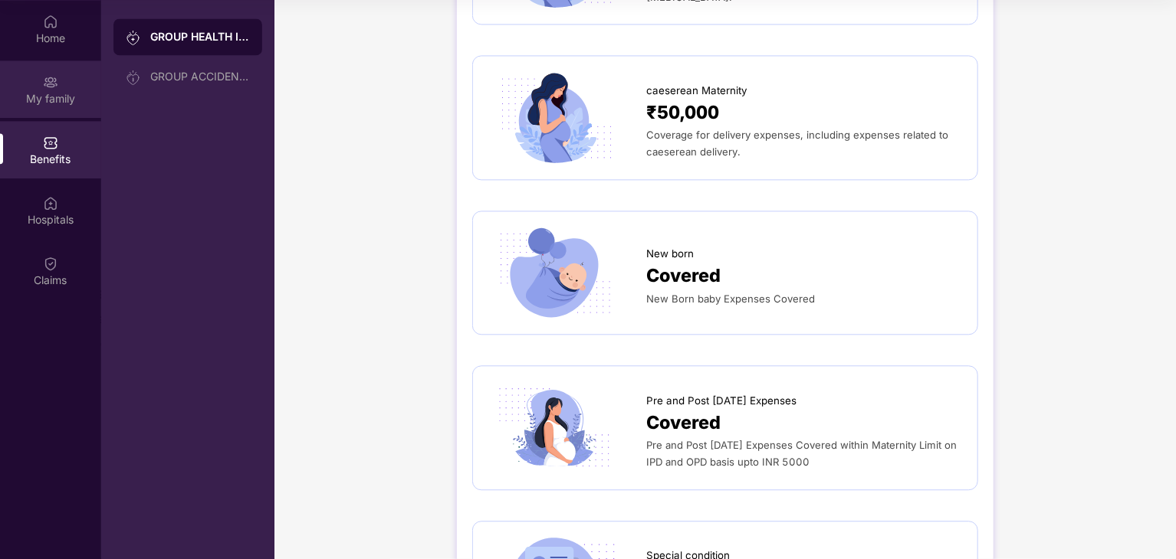
click at [37, 92] on div "My family" at bounding box center [50, 98] width 101 height 15
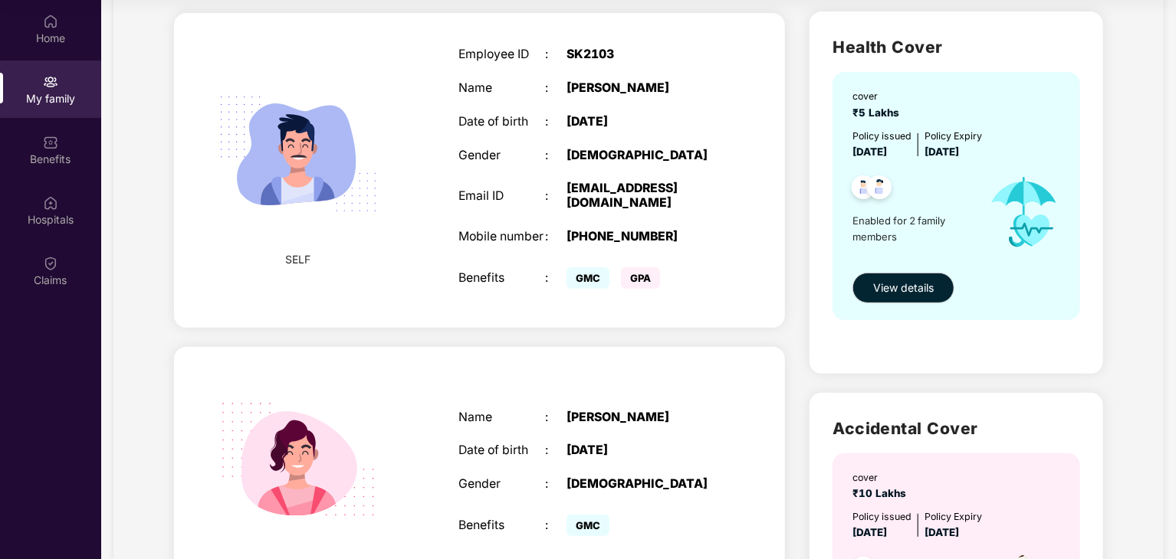
scroll to position [0, 0]
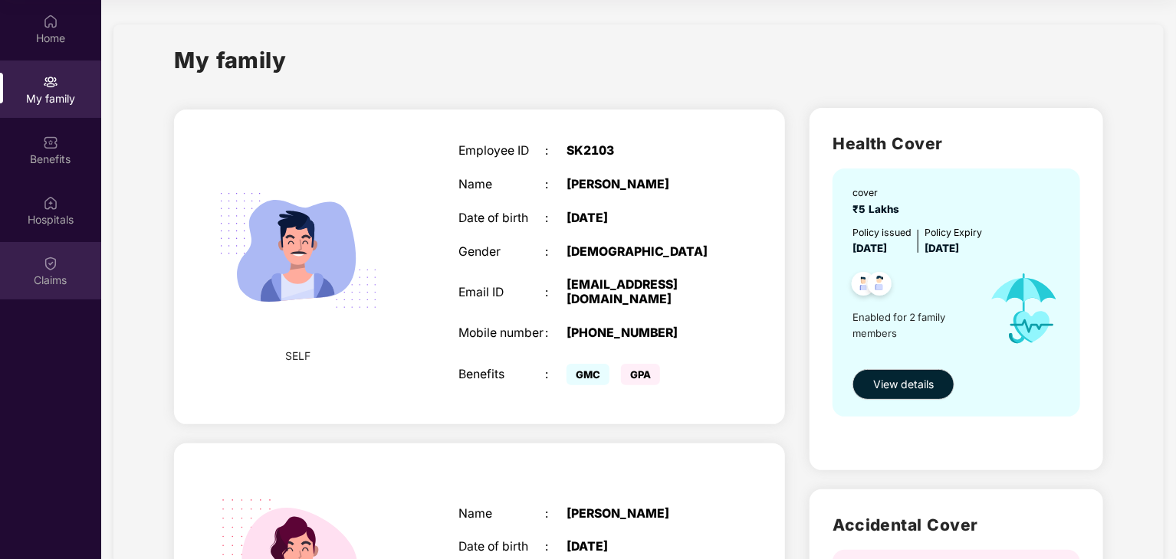
click at [47, 260] on img at bounding box center [50, 263] width 15 height 15
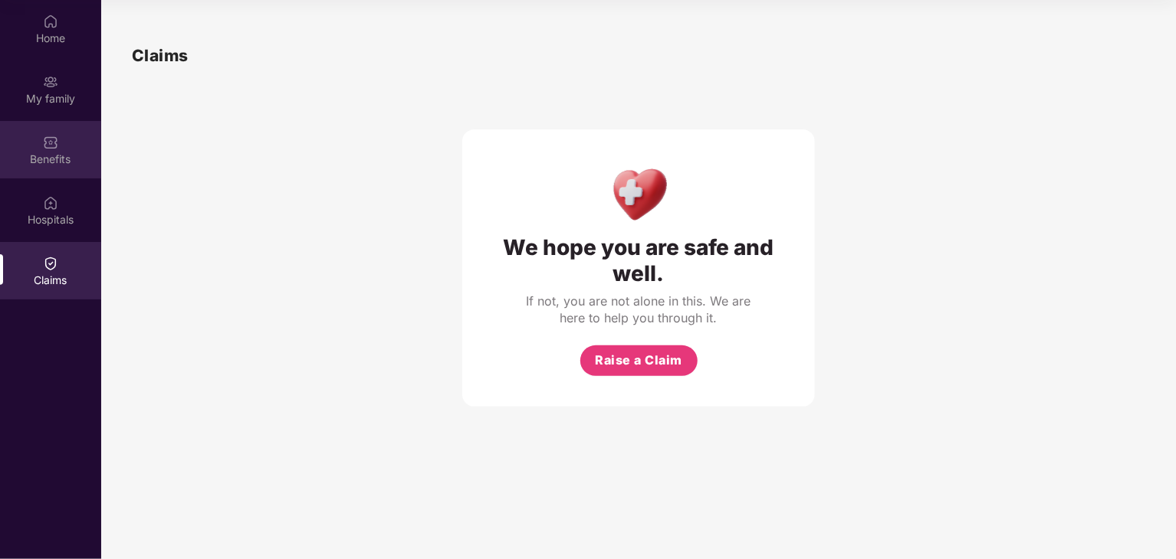
click at [49, 152] on div "Benefits" at bounding box center [50, 159] width 101 height 15
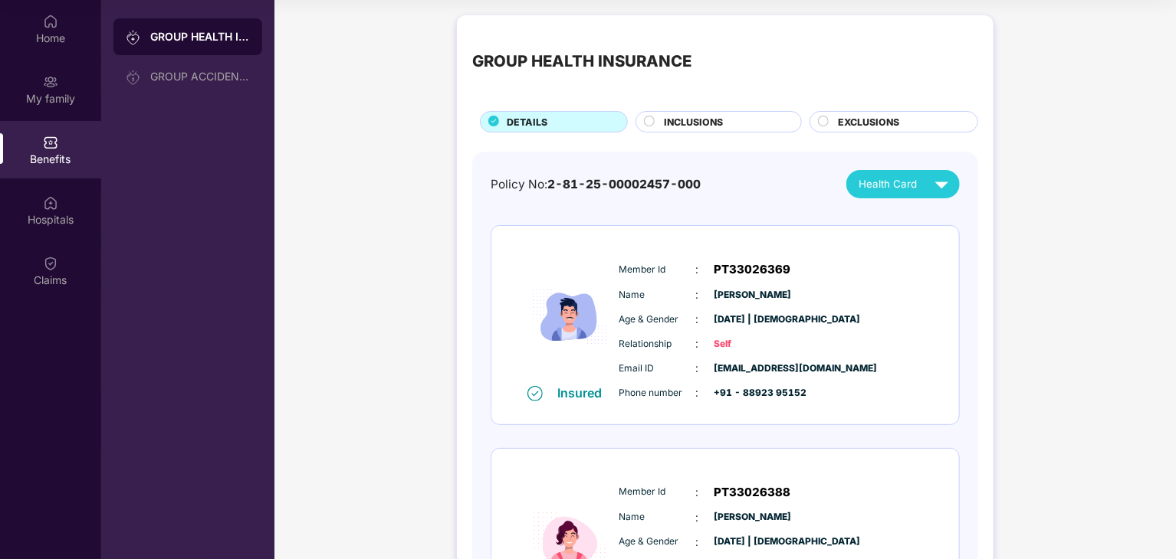
click at [652, 120] on circle at bounding box center [650, 121] width 10 height 10
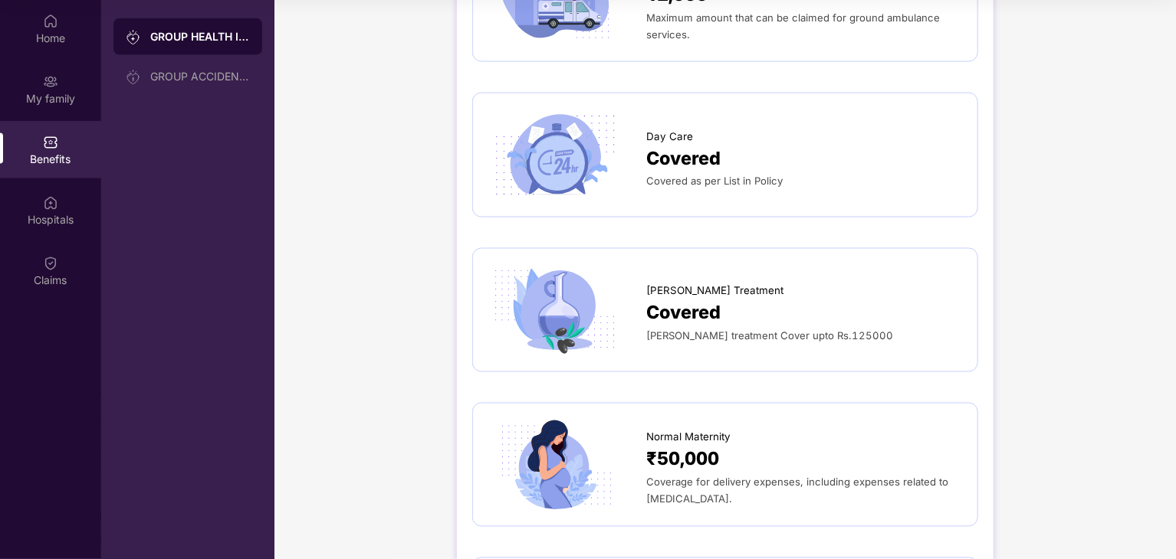
scroll to position [1142, 0]
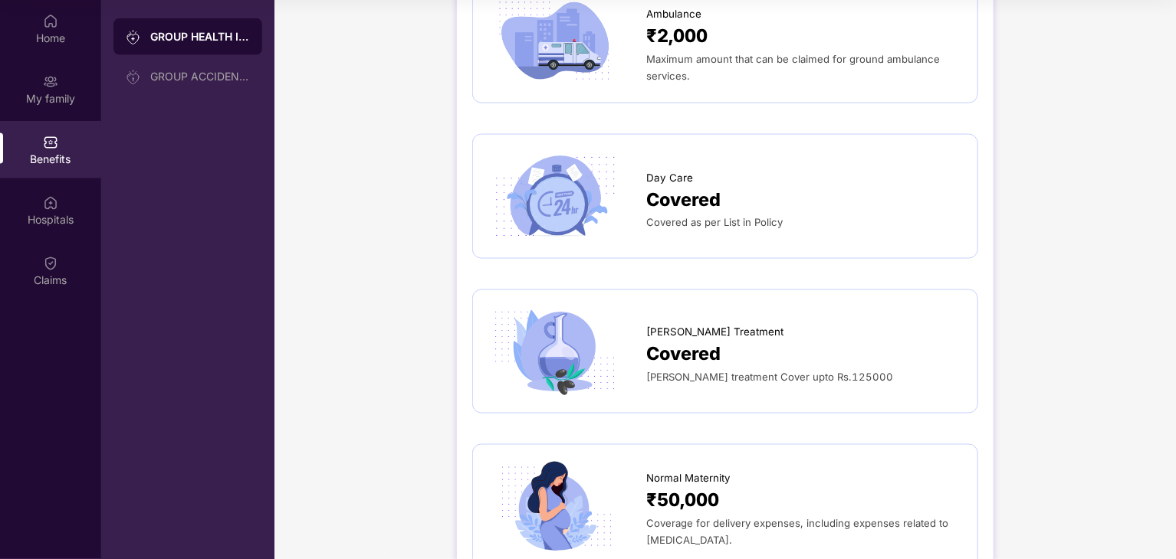
click at [763, 194] on div "Covered" at bounding box center [804, 200] width 316 height 28
click at [691, 191] on span "Covered" at bounding box center [683, 200] width 74 height 28
click at [692, 192] on span "Covered" at bounding box center [683, 200] width 74 height 28
click at [763, 230] on div "Covered as per List in Policy" at bounding box center [804, 222] width 316 height 17
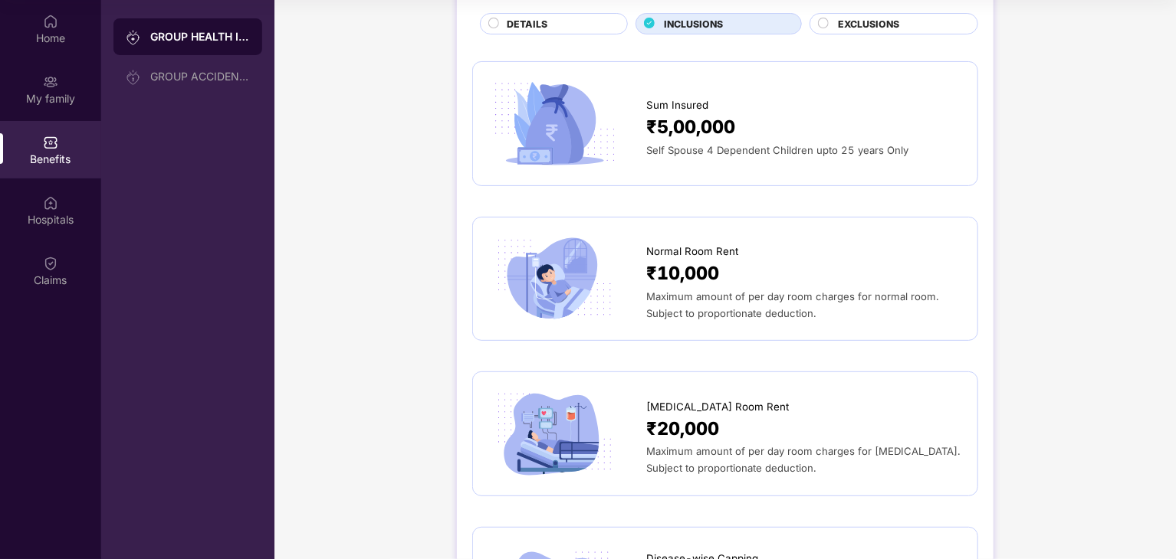
scroll to position [0, 0]
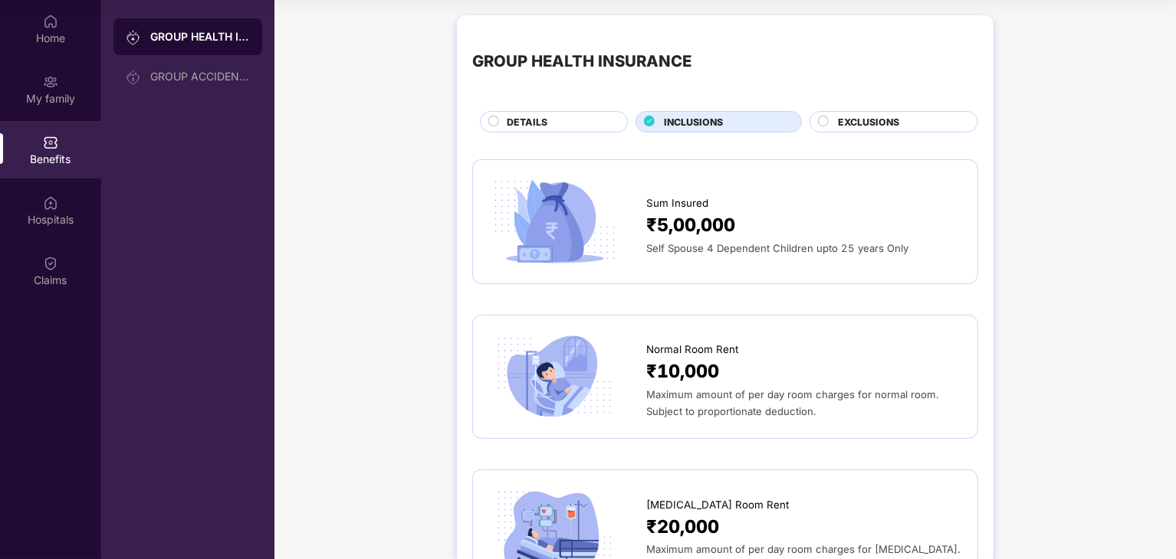
click at [866, 111] on div "EXCLUSIONS" at bounding box center [893, 121] width 169 height 21
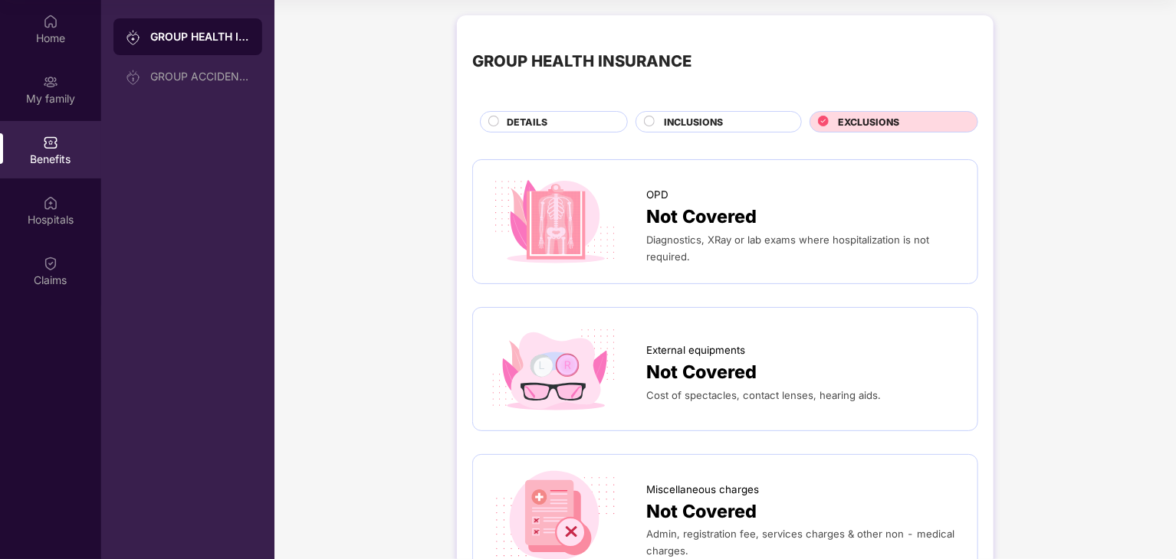
drag, startPoint x: 686, startPoint y: 120, endPoint x: 589, endPoint y: 111, distance: 97.8
click at [685, 120] on span "INCLUSIONS" at bounding box center [693, 122] width 59 height 15
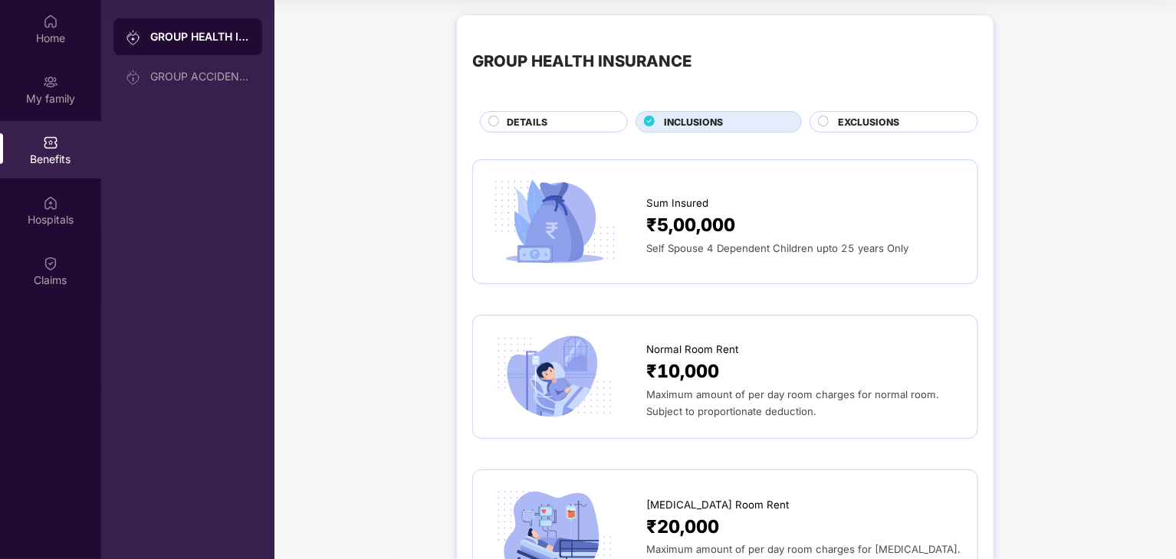
click at [550, 123] on div "DETAILS" at bounding box center [559, 123] width 120 height 17
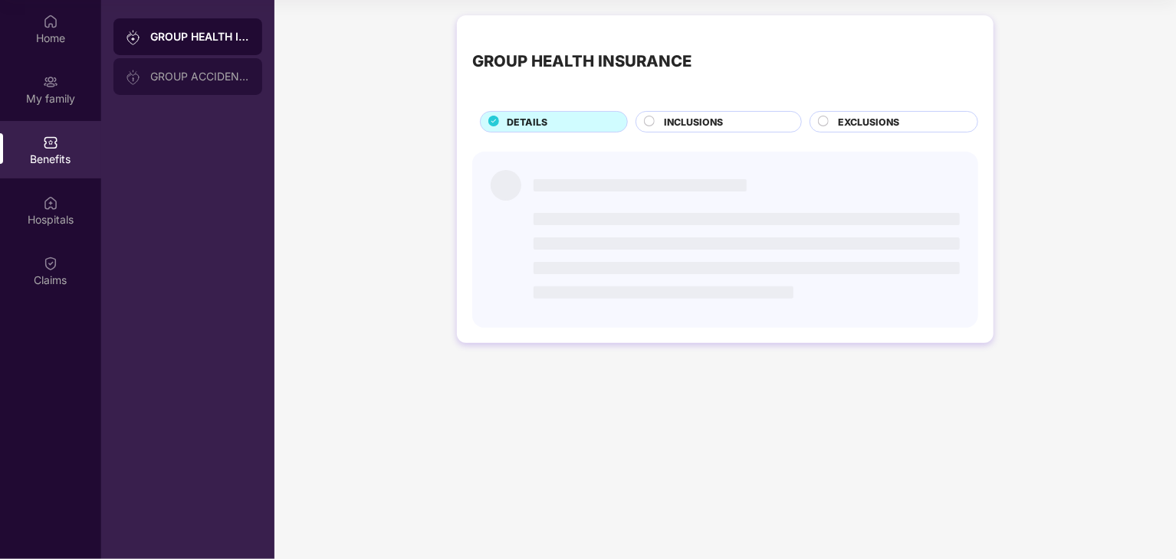
click at [198, 66] on div "GROUP ACCIDENTAL INSURANCE" at bounding box center [187, 76] width 149 height 37
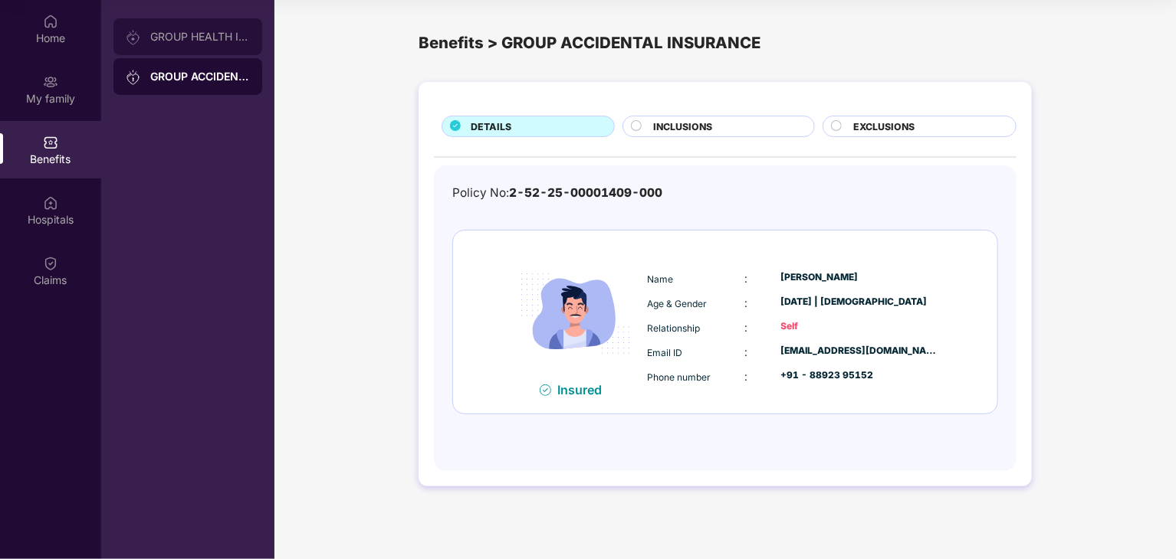
click at [159, 28] on div "GROUP HEALTH INSURANCE" at bounding box center [187, 36] width 149 height 37
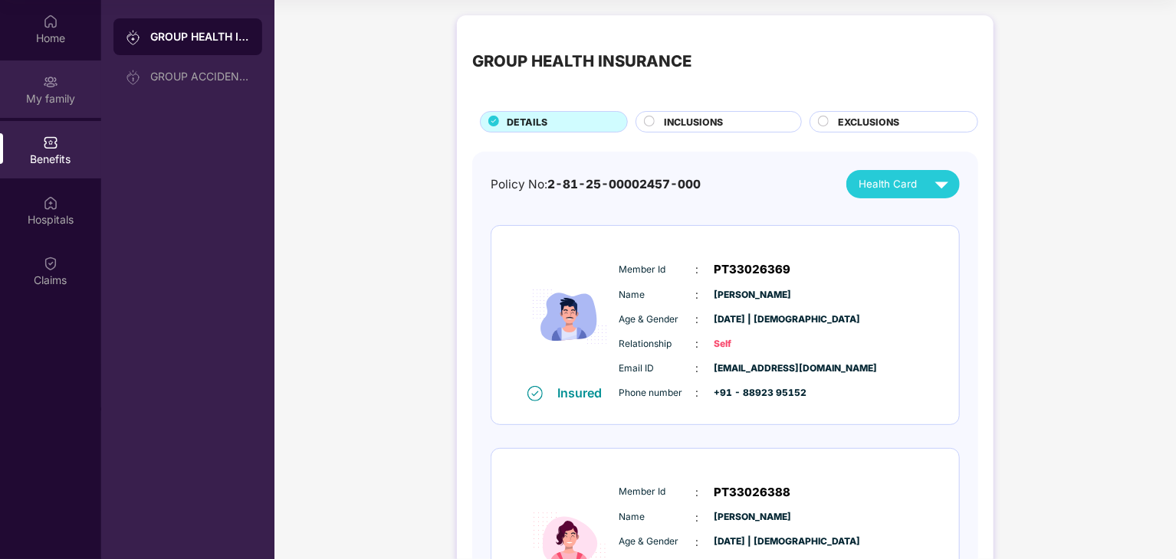
click at [64, 99] on div "My family" at bounding box center [50, 98] width 101 height 15
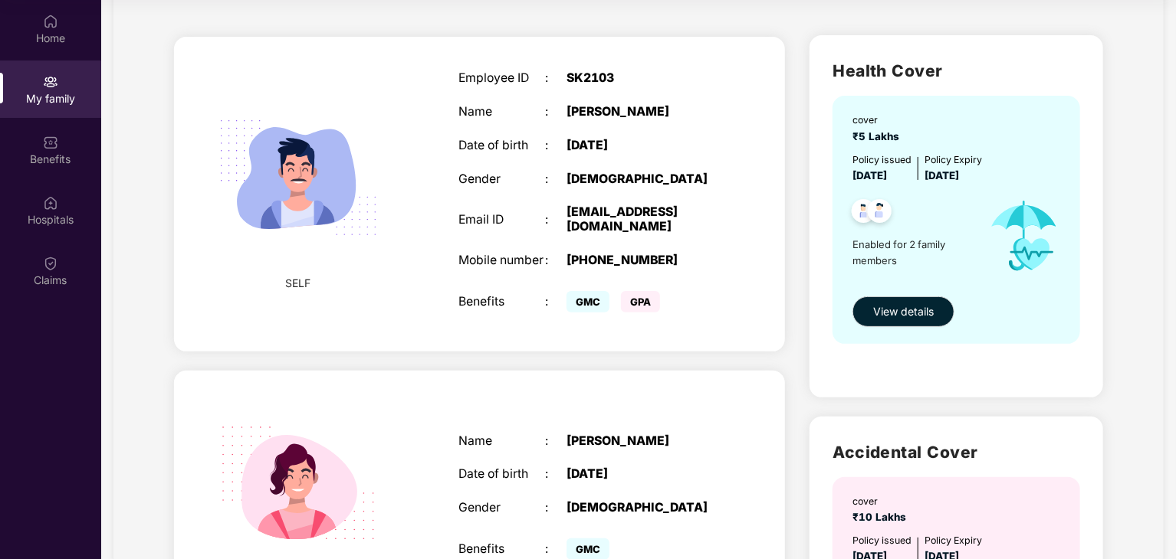
scroll to position [77, 0]
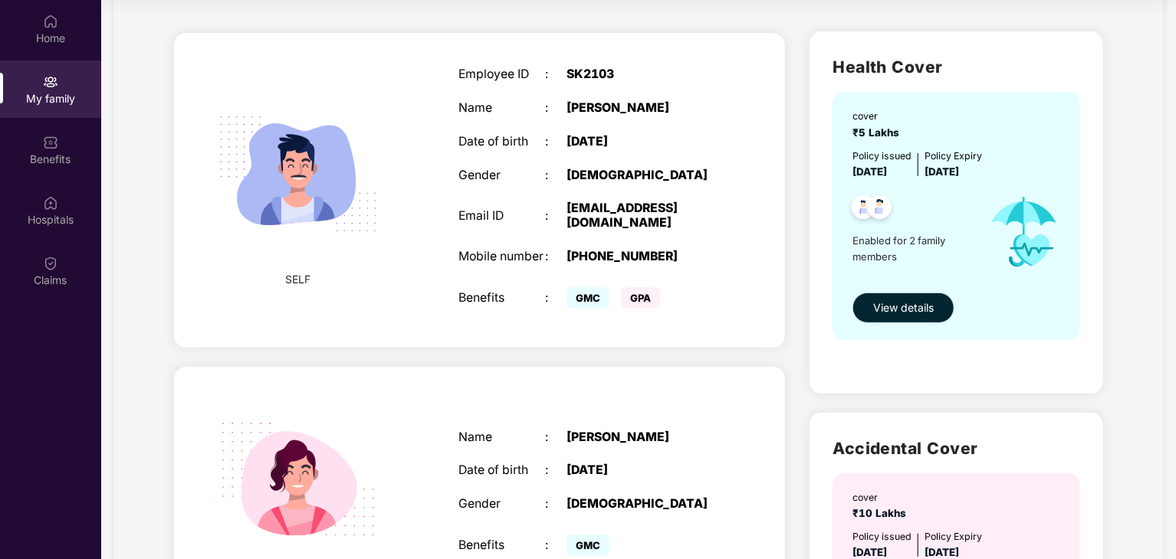
click at [924, 300] on span "View details" at bounding box center [903, 308] width 61 height 17
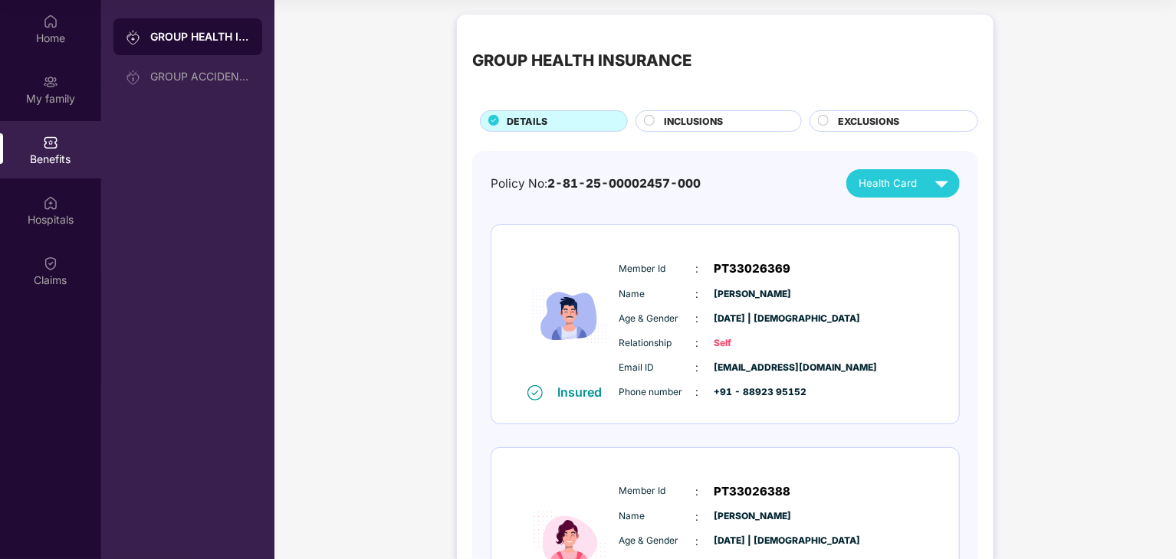
scroll to position [0, 0]
click at [53, 107] on div "My family" at bounding box center [50, 89] width 101 height 57
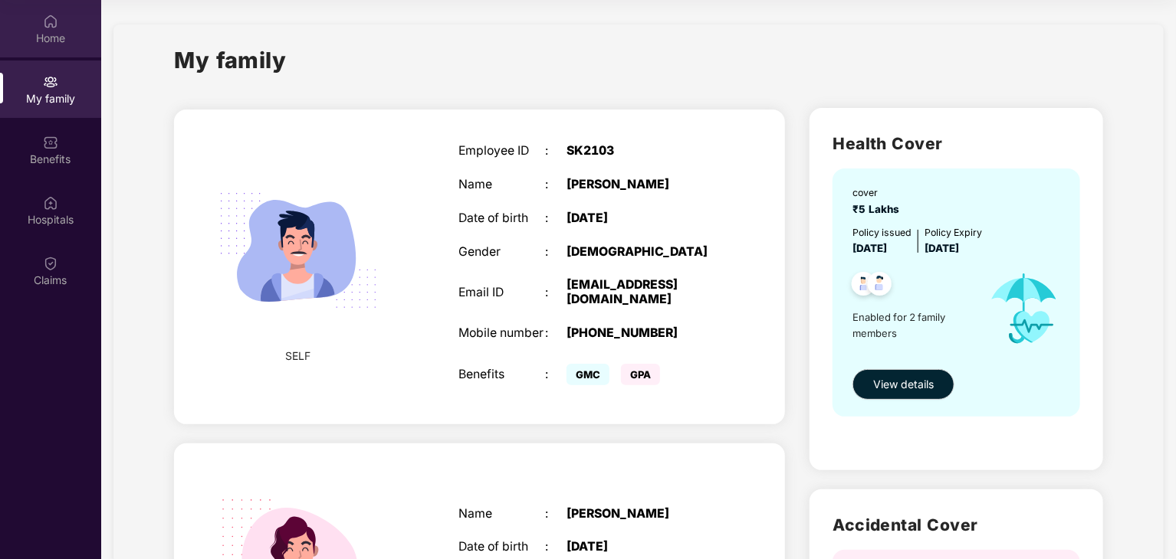
click at [52, 33] on div "Home" at bounding box center [50, 38] width 101 height 15
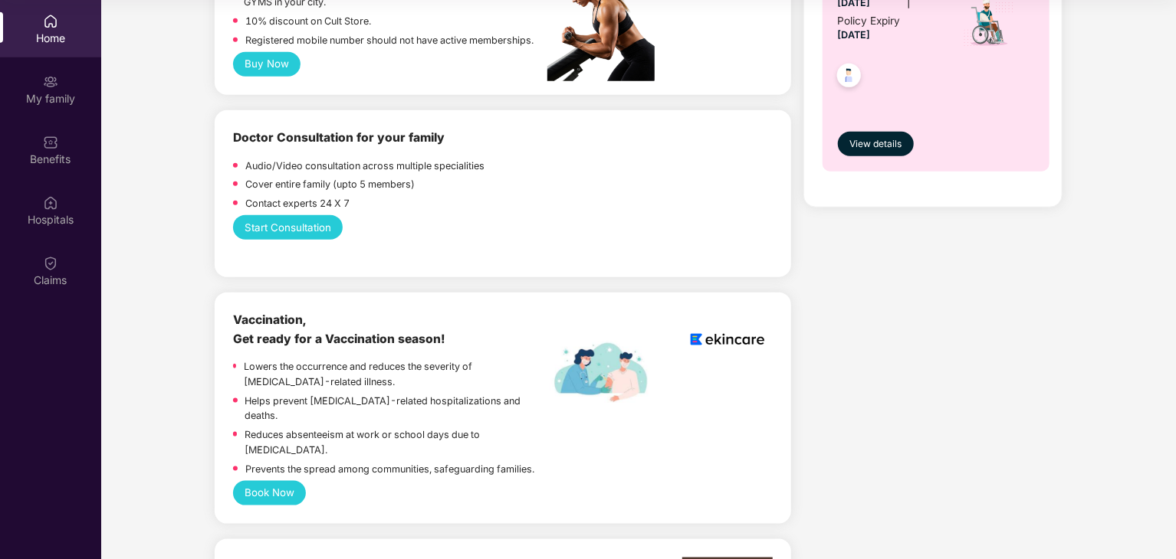
scroll to position [843, 0]
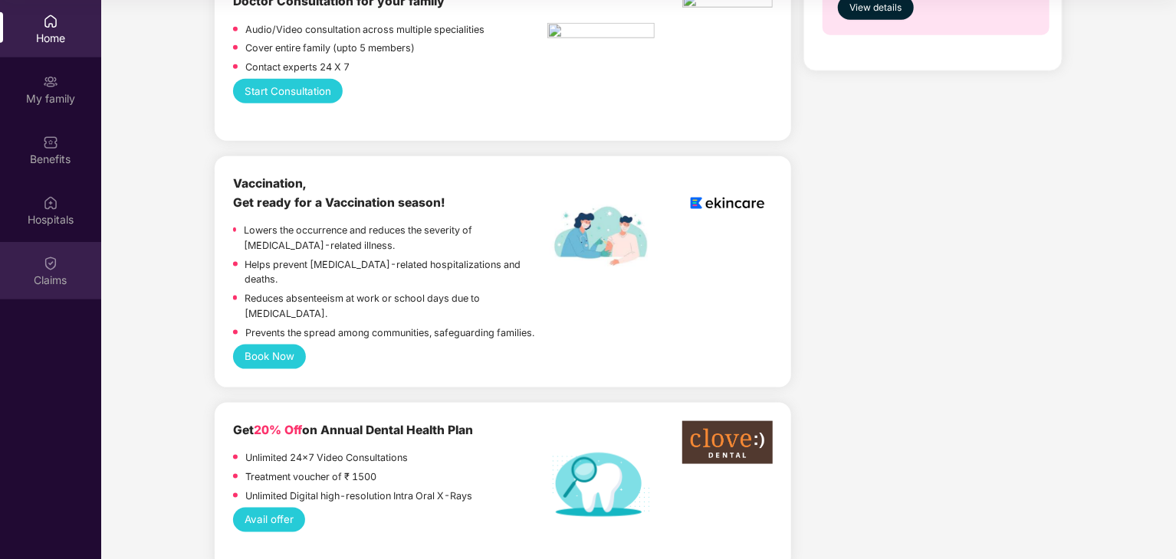
click at [34, 280] on div "Claims" at bounding box center [50, 280] width 101 height 15
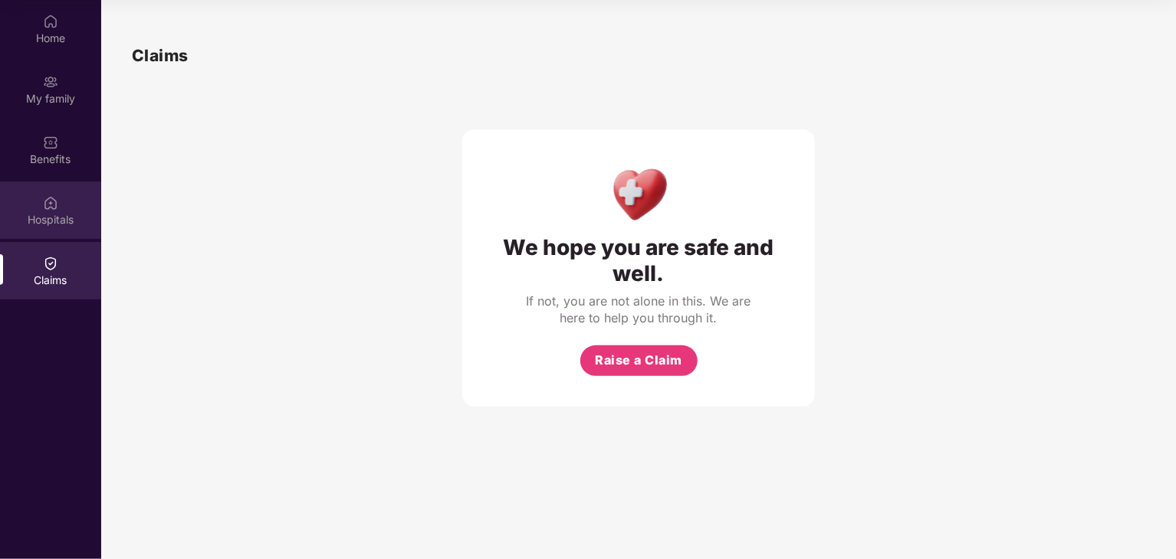
click at [74, 214] on div "Hospitals" at bounding box center [50, 219] width 101 height 15
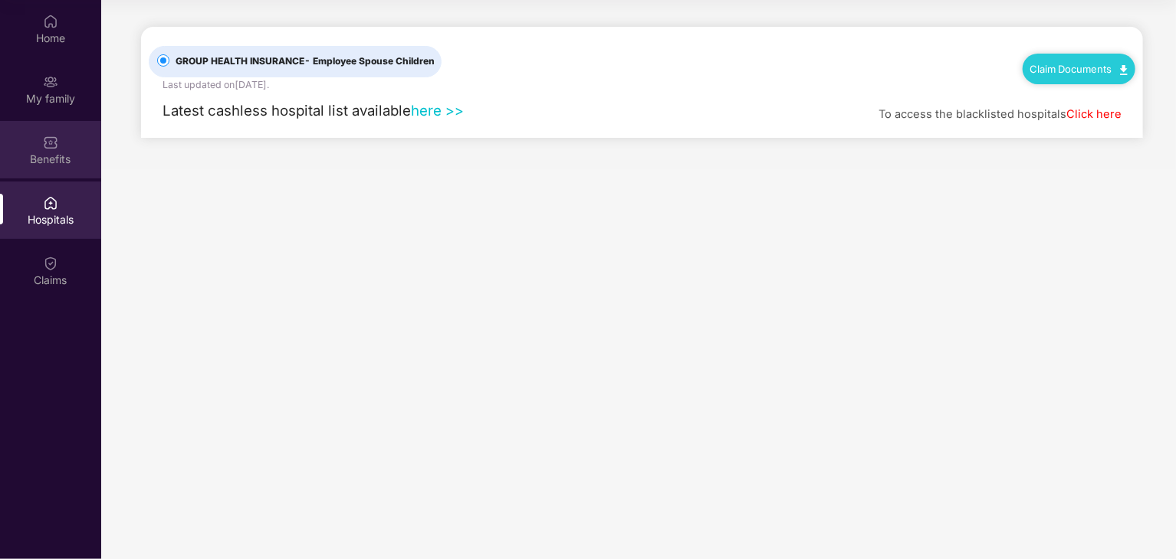
click at [58, 155] on div "Benefits" at bounding box center [50, 159] width 101 height 15
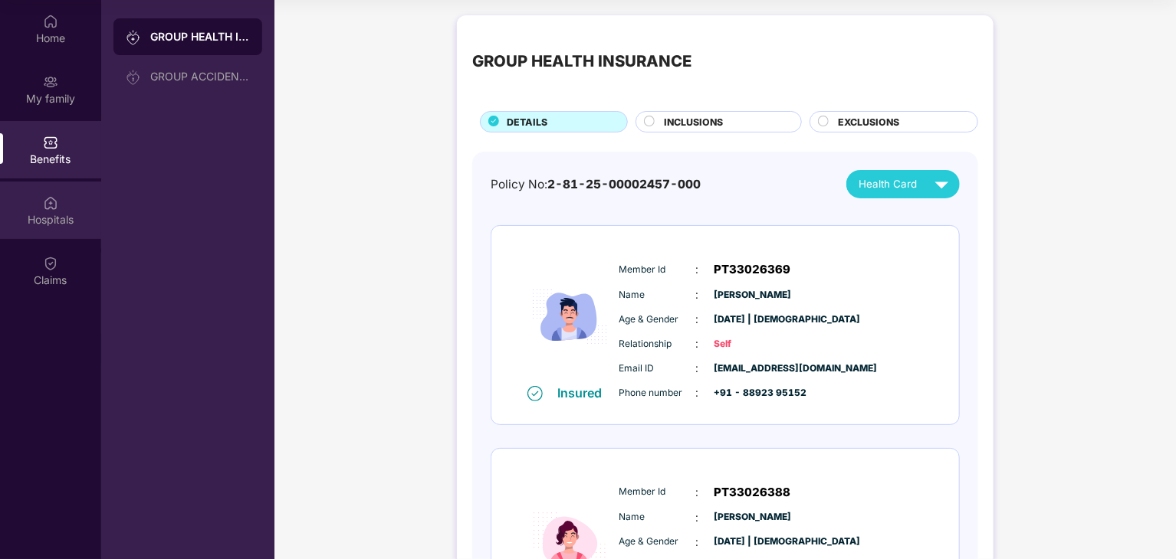
click at [72, 218] on div "Hospitals" at bounding box center [50, 219] width 101 height 15
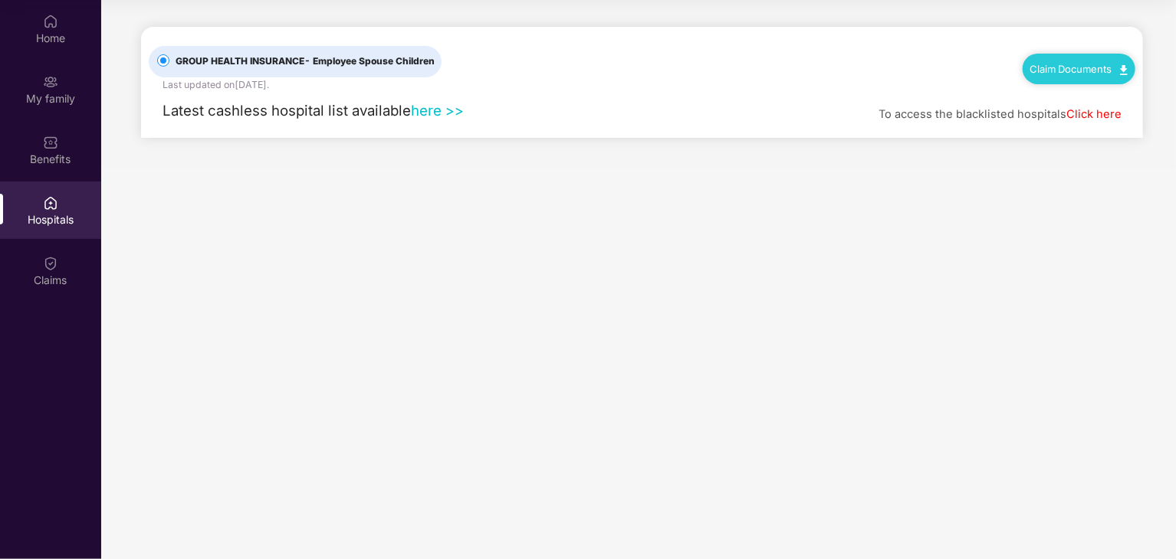
click at [434, 107] on link "here >>" at bounding box center [437, 110] width 53 height 17
